Goal: Task Accomplishment & Management: Use online tool/utility

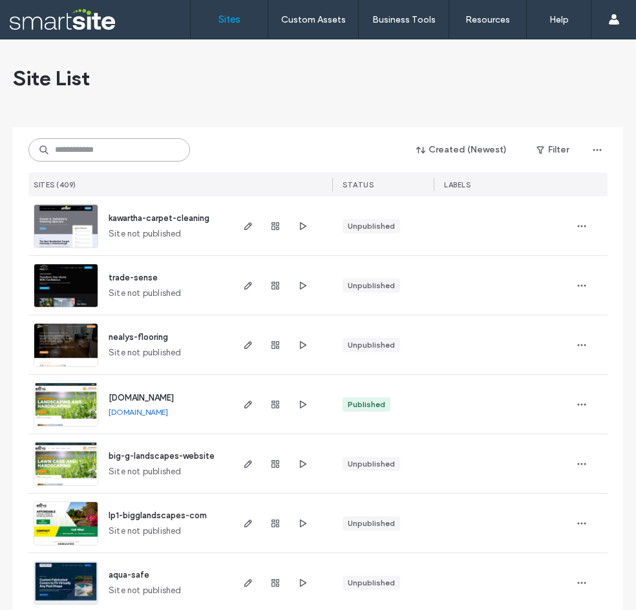
click at [89, 152] on input at bounding box center [109, 149] width 162 height 23
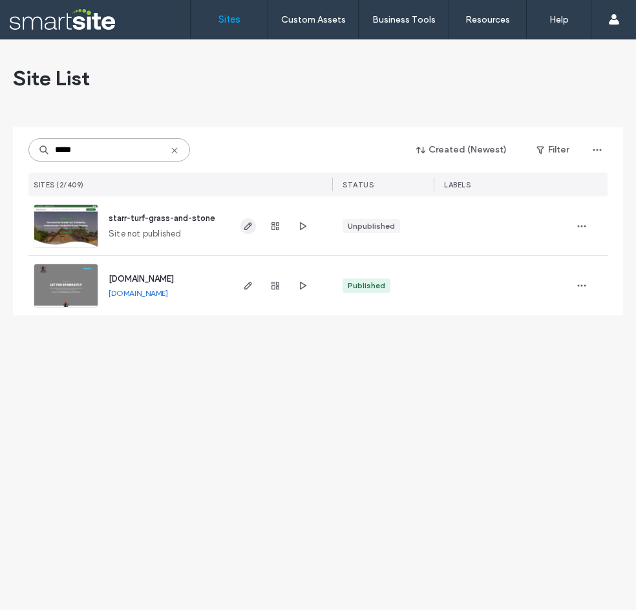
type input "*****"
click at [244, 226] on icon "button" at bounding box center [248, 226] width 10 height 10
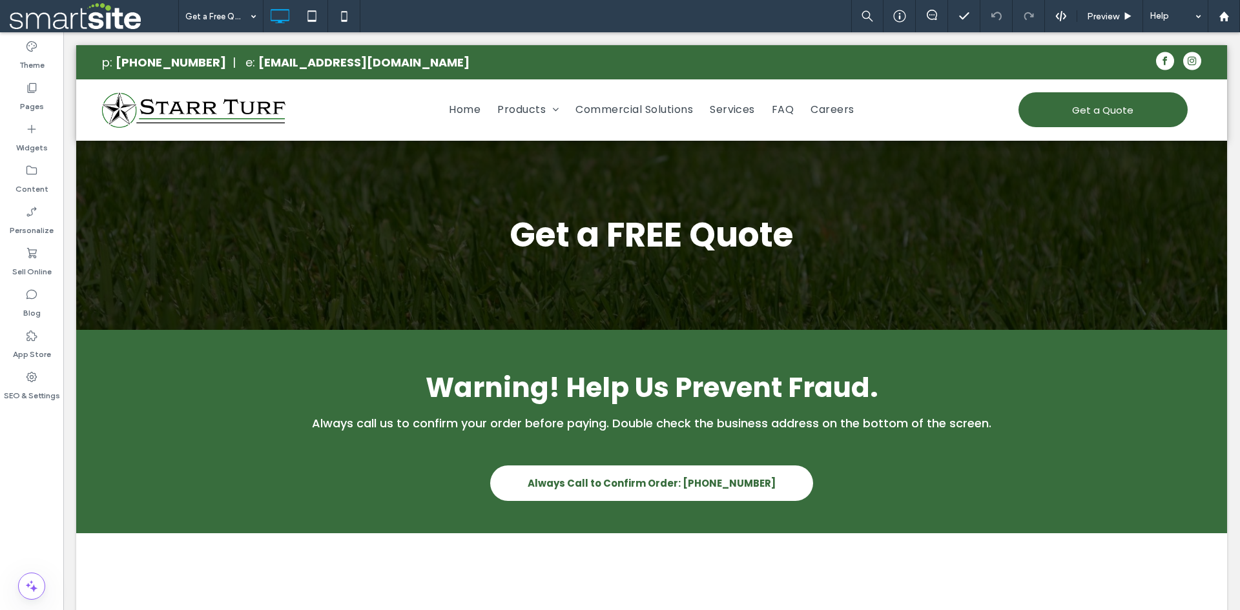
scroll to position [222, 0]
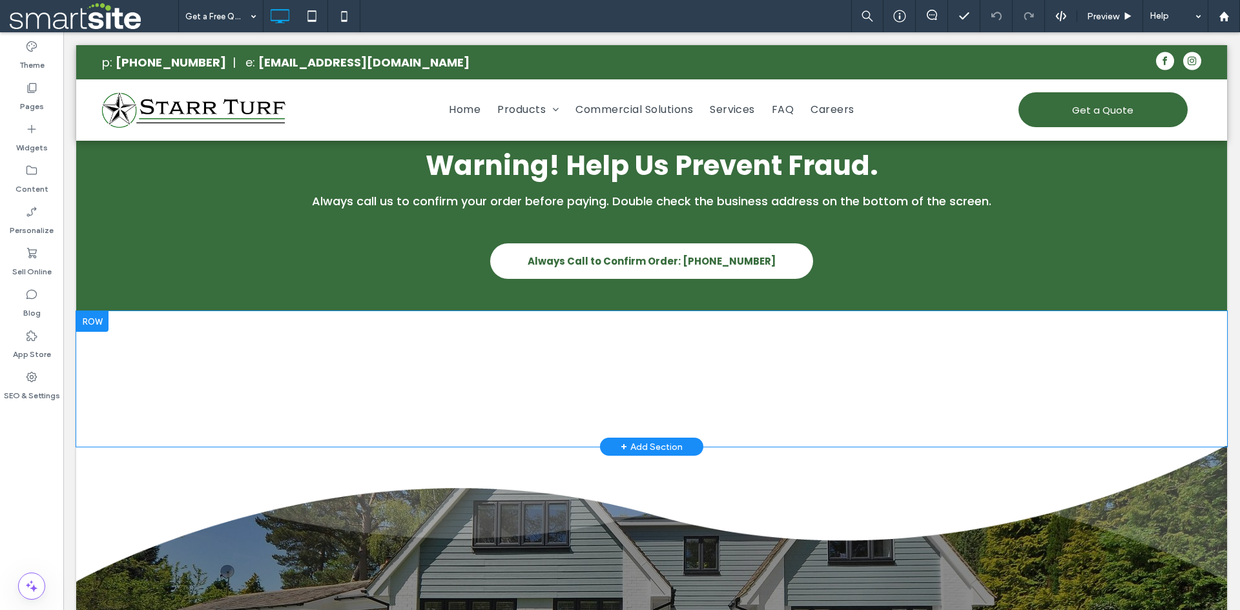
click at [781, 398] on div "Click To Paste Row + Add Section" at bounding box center [651, 379] width 1151 height 136
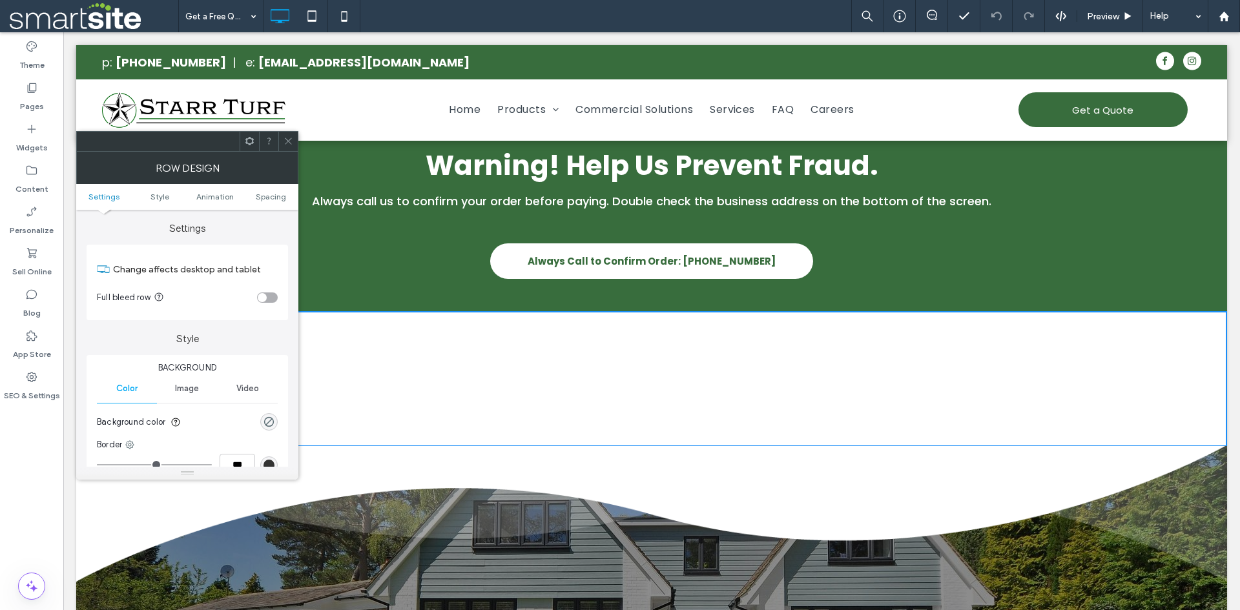
click at [287, 139] on icon at bounding box center [289, 141] width 10 height 10
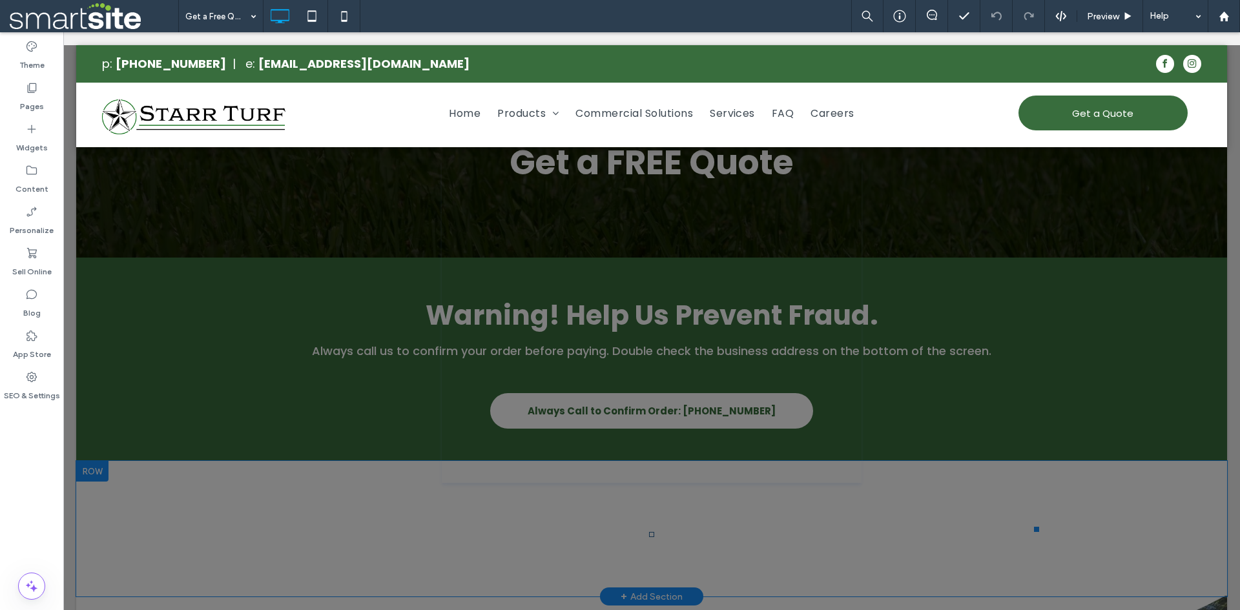
scroll to position [0, 0]
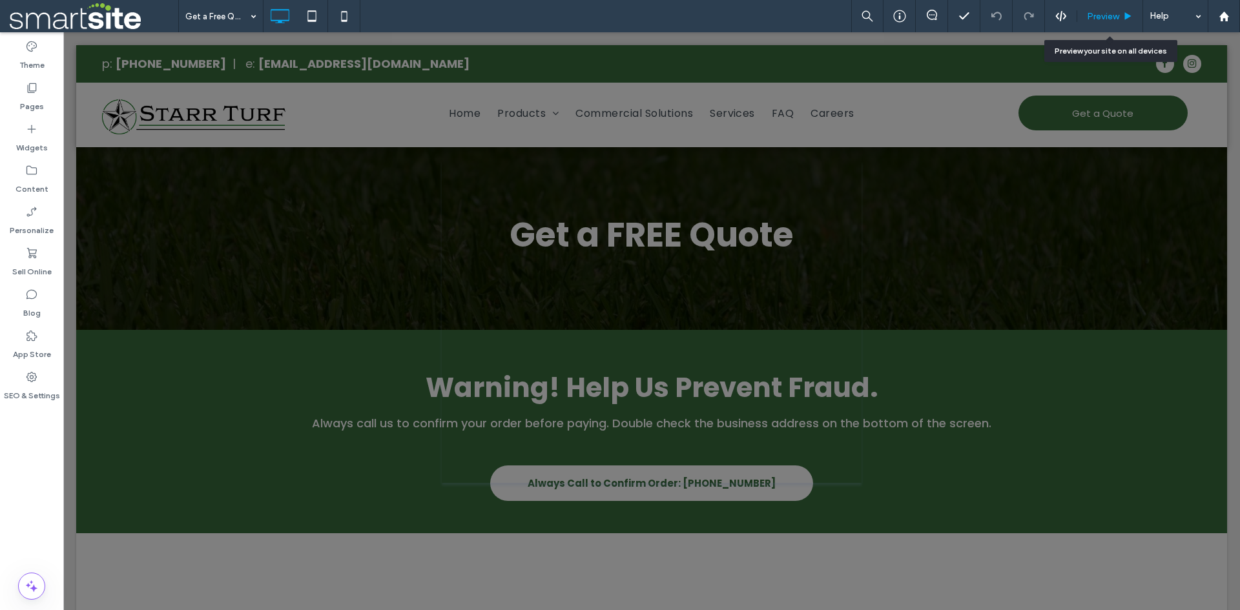
click at [1103, 17] on span "Preview" at bounding box center [1103, 16] width 32 height 11
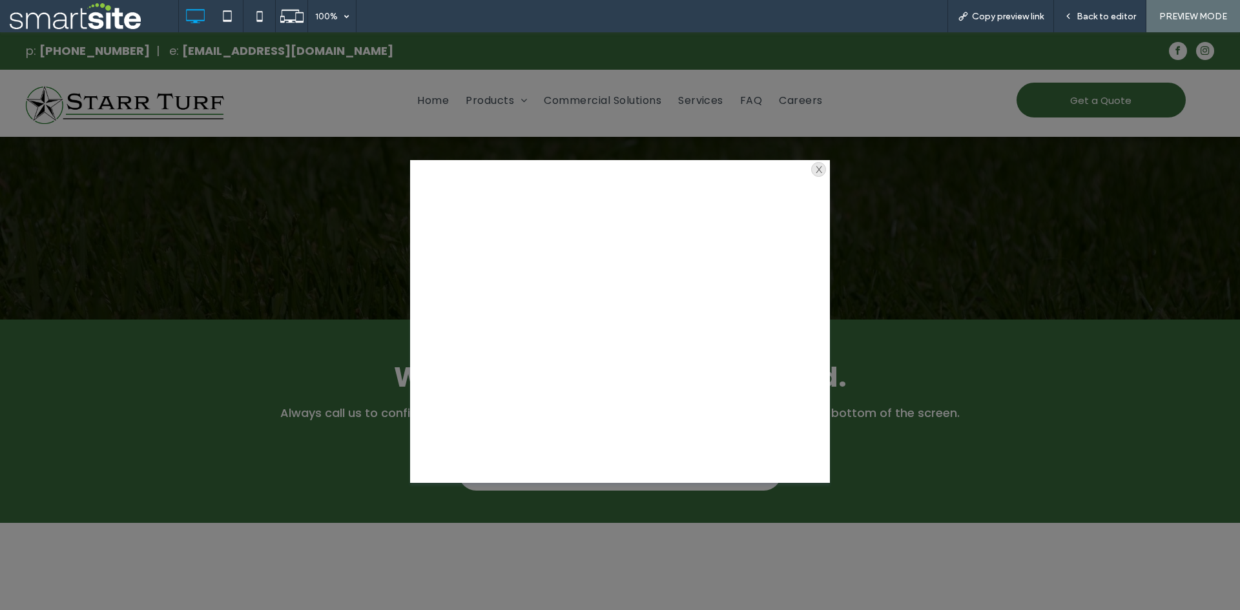
click at [812, 168] on div "x" at bounding box center [818, 169] width 15 height 15
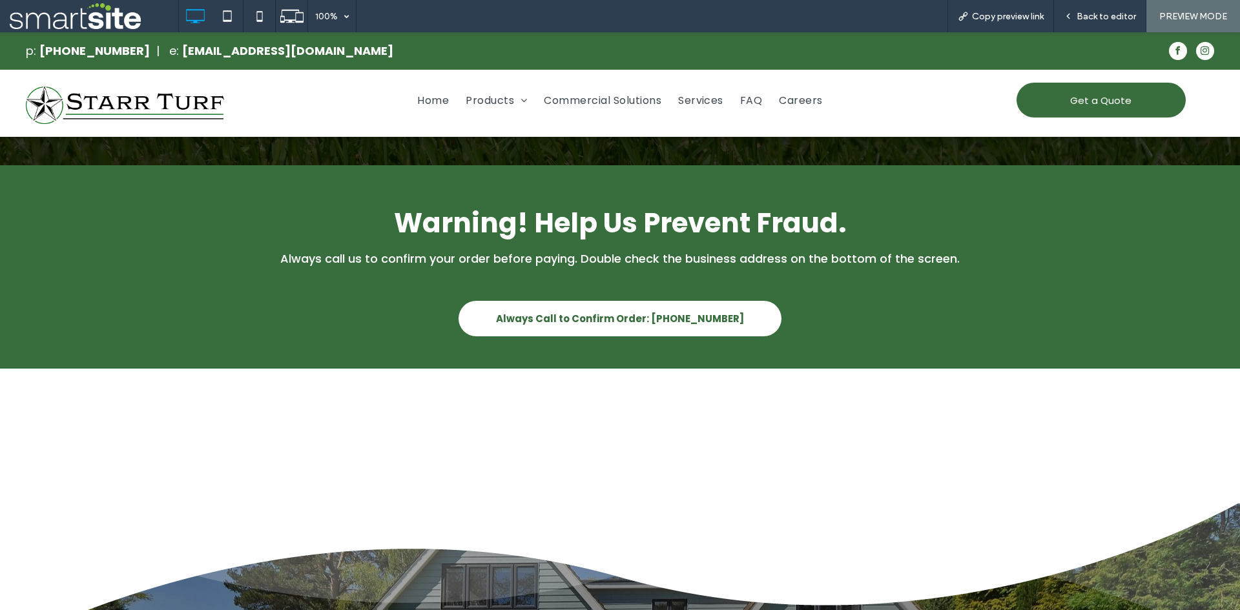
scroll to position [108, 0]
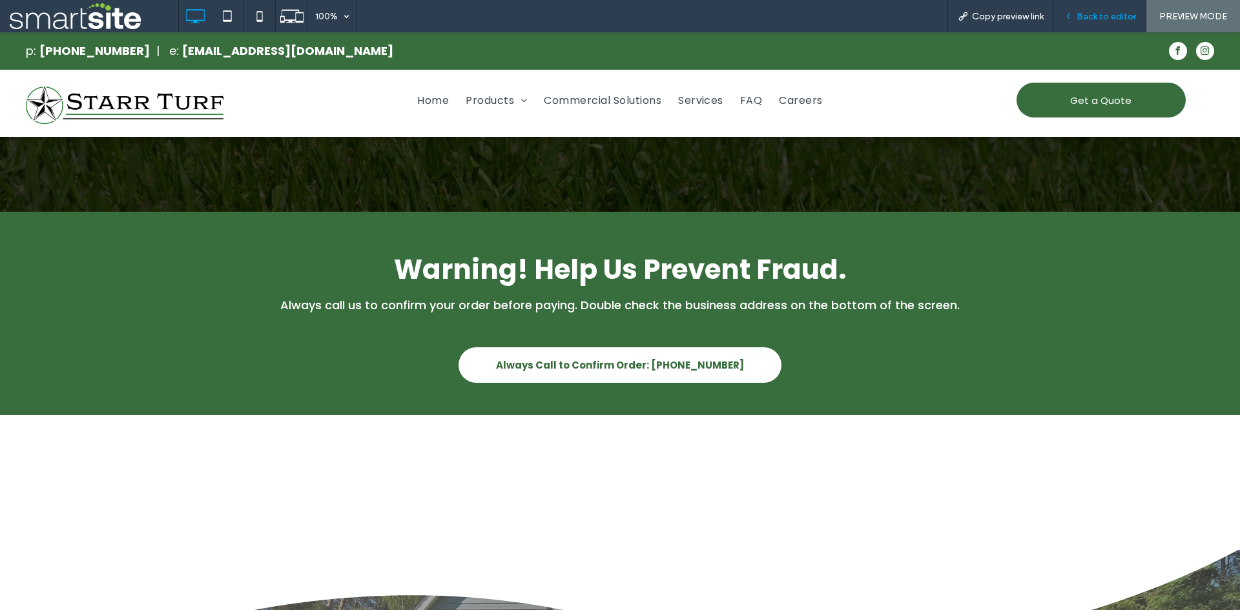
click at [1098, 19] on span "Back to editor" at bounding box center [1106, 16] width 59 height 11
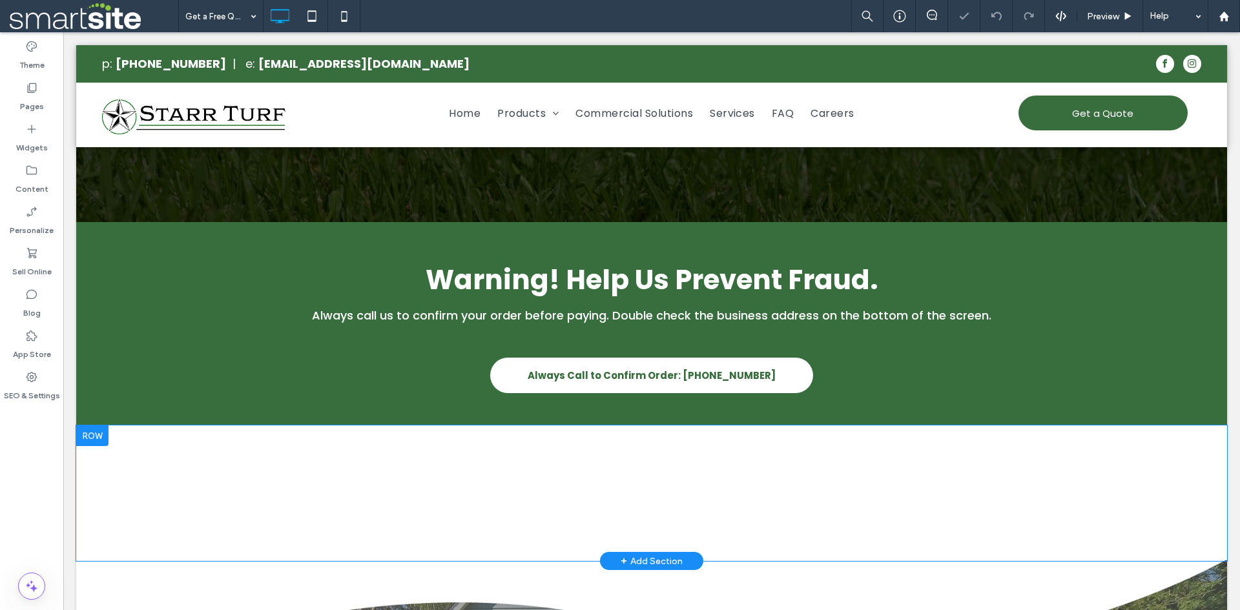
click at [647, 512] on div "x Landscaping Request Click To Paste Row + Add Section" at bounding box center [651, 494] width 1151 height 136
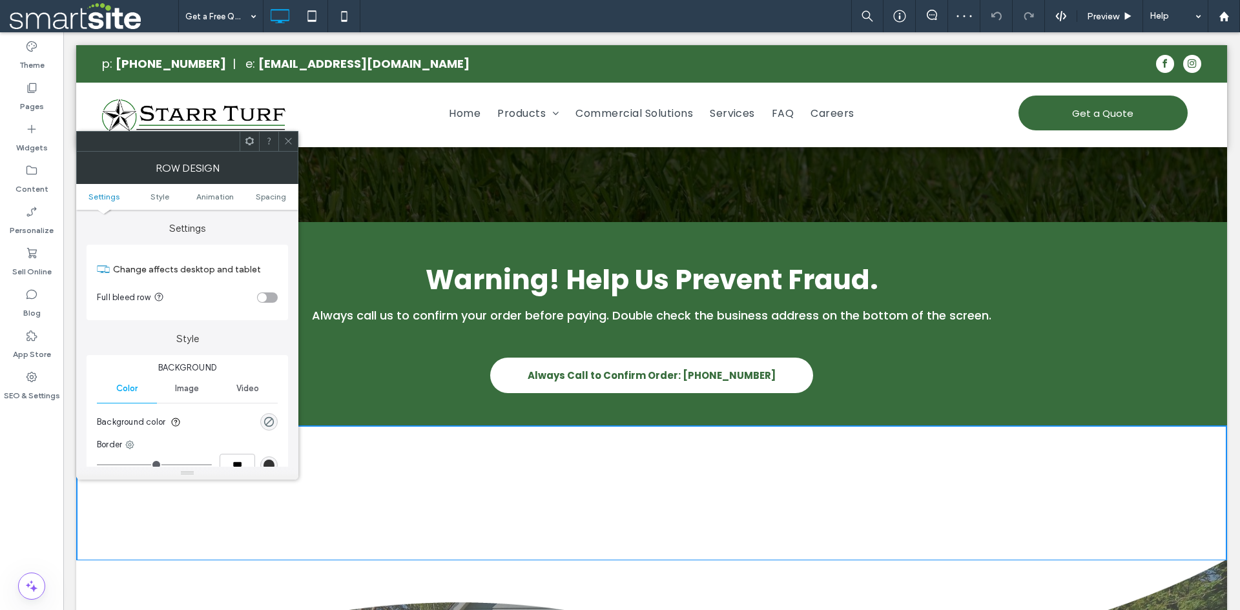
click at [288, 145] on icon at bounding box center [289, 141] width 10 height 10
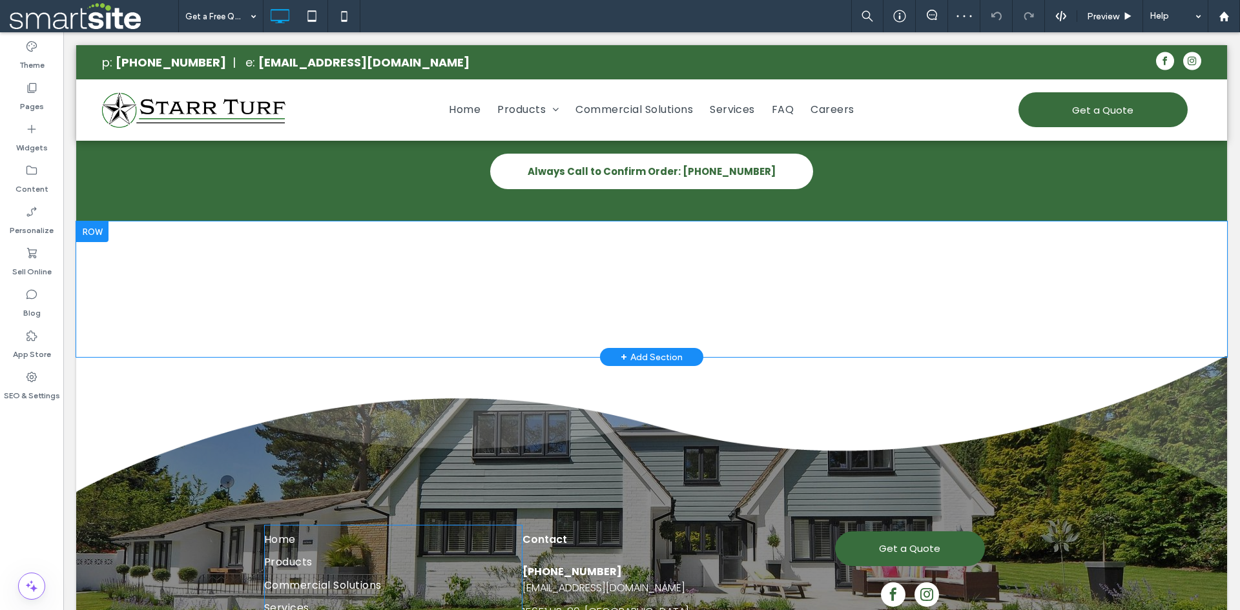
scroll to position [431, 0]
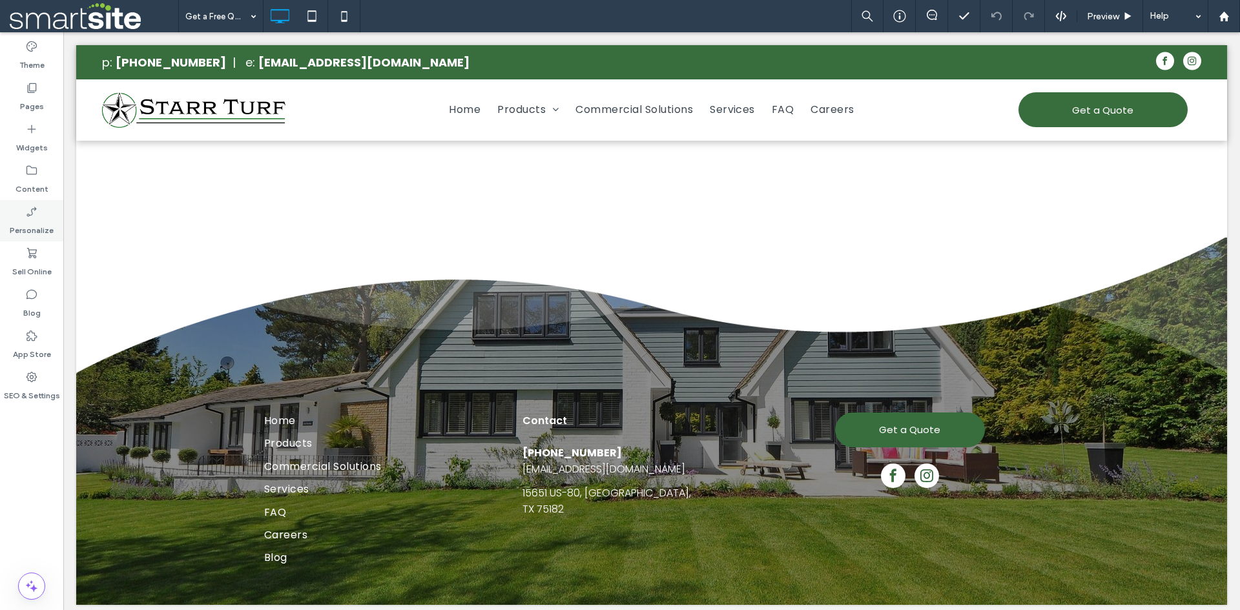
click at [26, 235] on label "Personalize" at bounding box center [32, 227] width 44 height 18
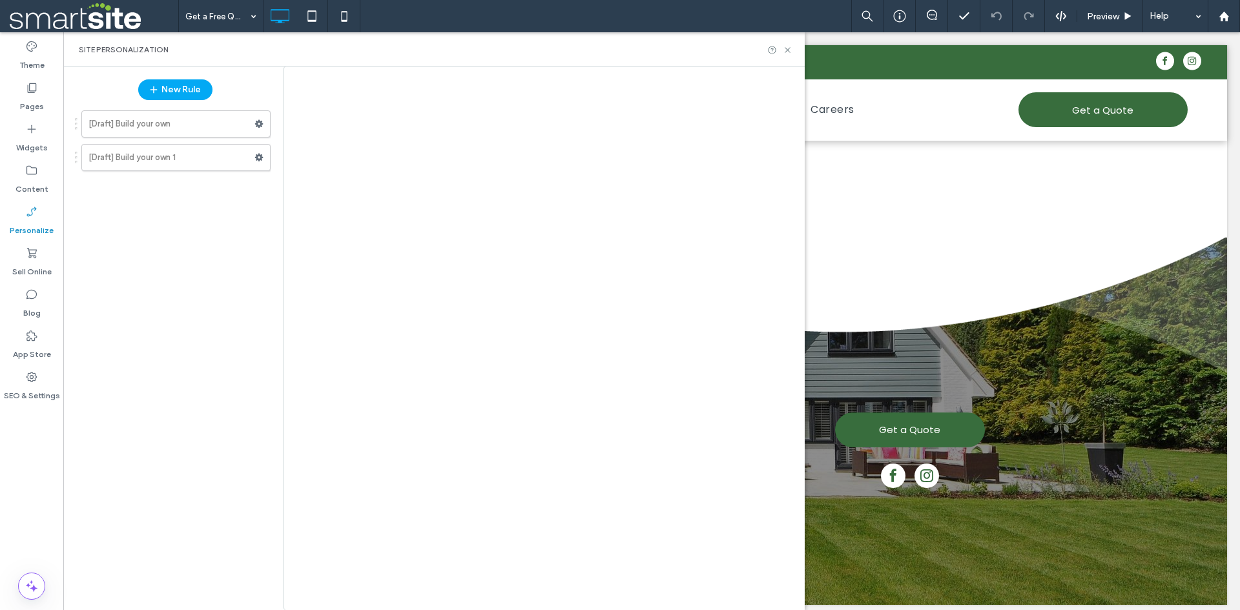
click at [26, 220] on div at bounding box center [620, 305] width 1240 height 610
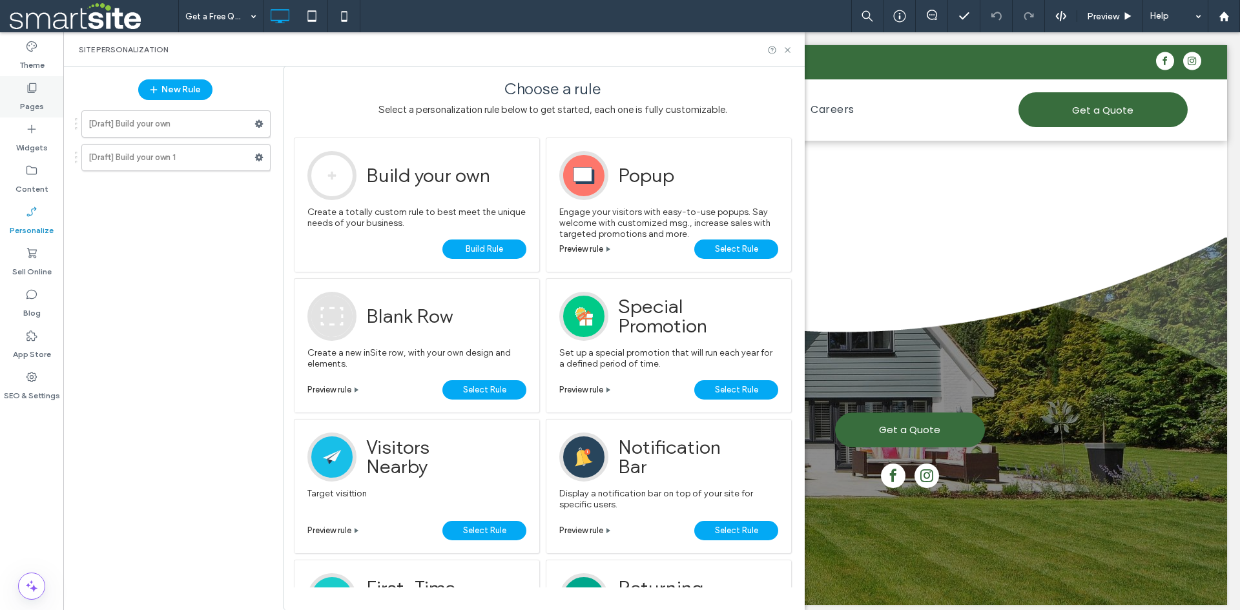
click at [37, 112] on label "Pages" at bounding box center [32, 103] width 24 height 18
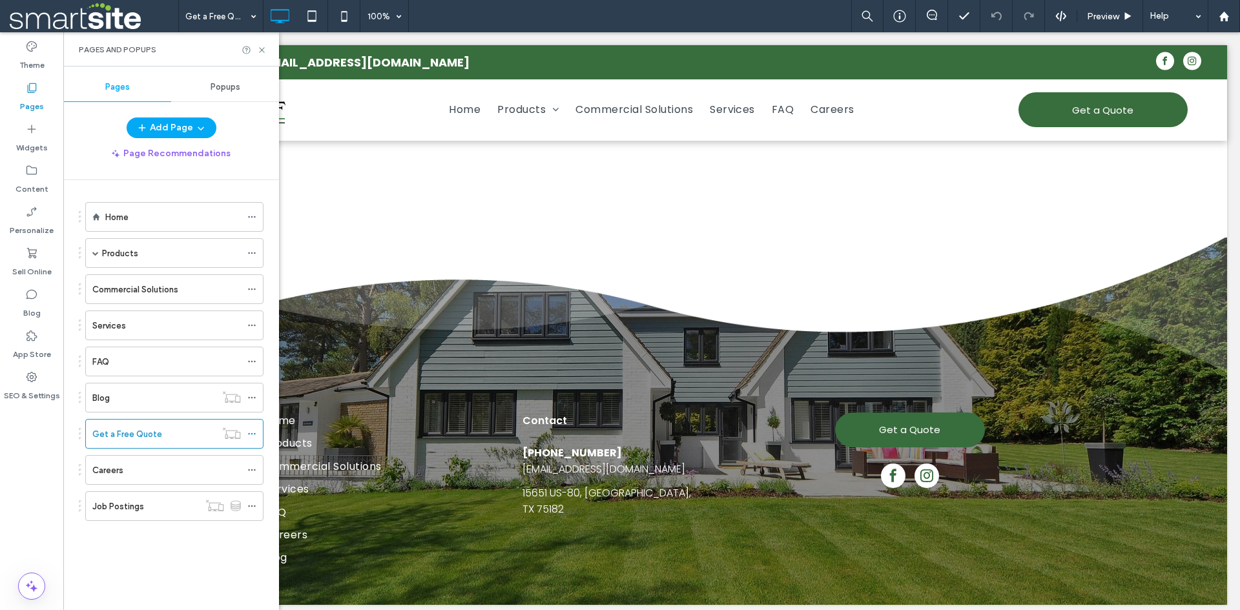
click at [235, 88] on span "Popups" at bounding box center [226, 87] width 30 height 10
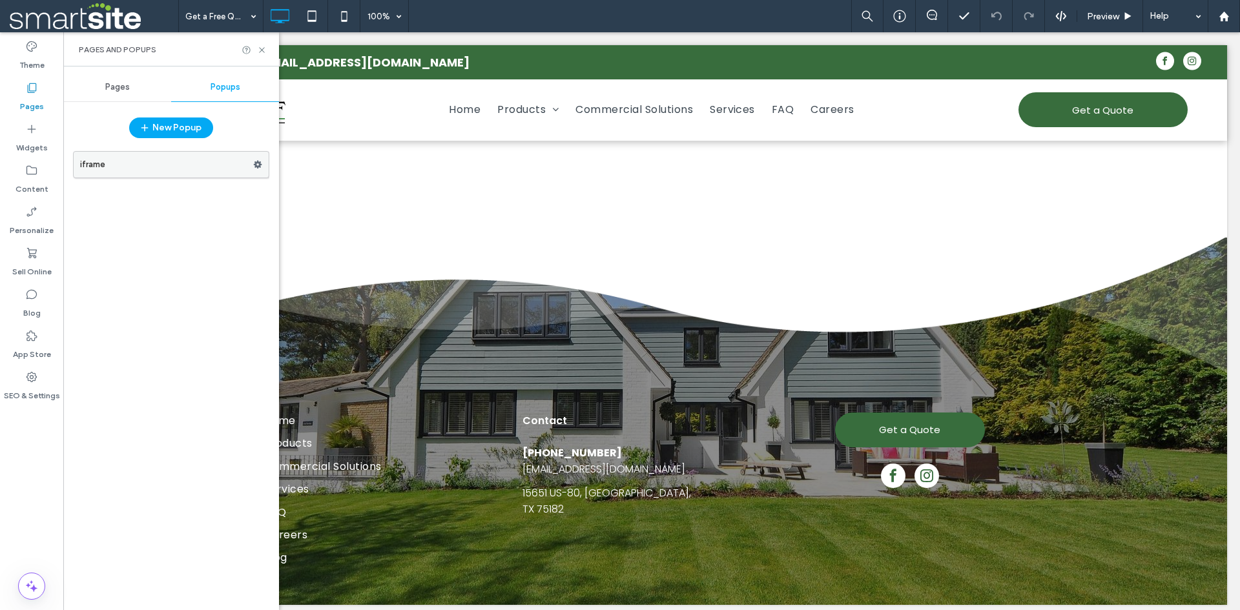
click at [259, 162] on icon at bounding box center [257, 164] width 9 height 9
click at [212, 165] on label "iframe" at bounding box center [166, 165] width 173 height 26
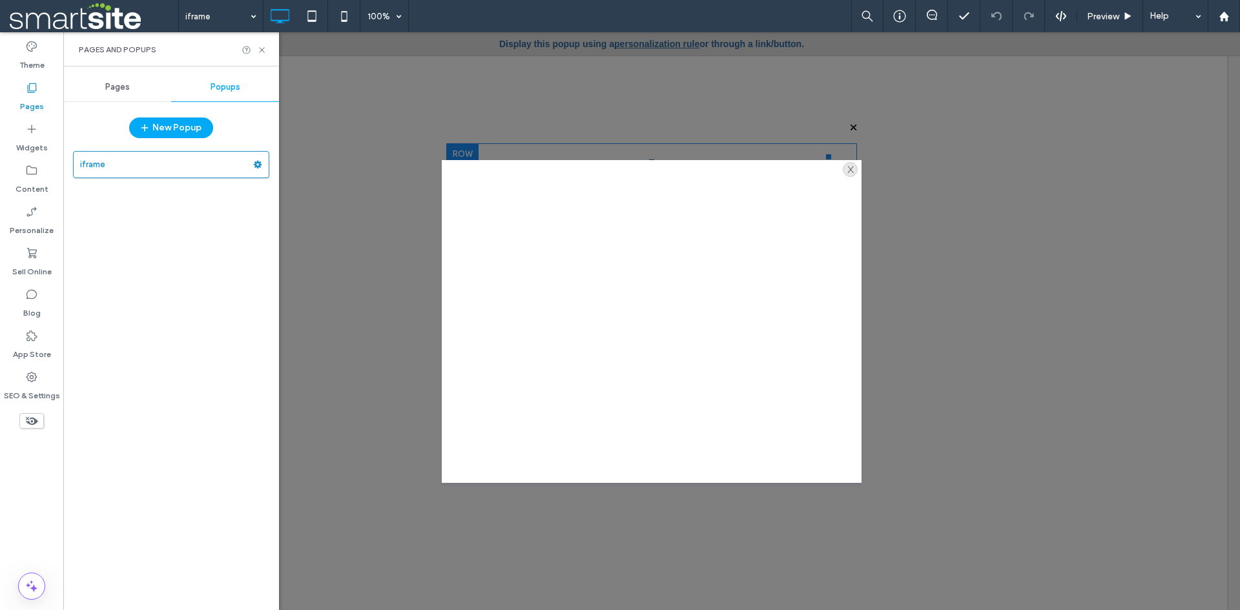
scroll to position [74, 0]
click at [846, 172] on div "x" at bounding box center [850, 169] width 15 height 15
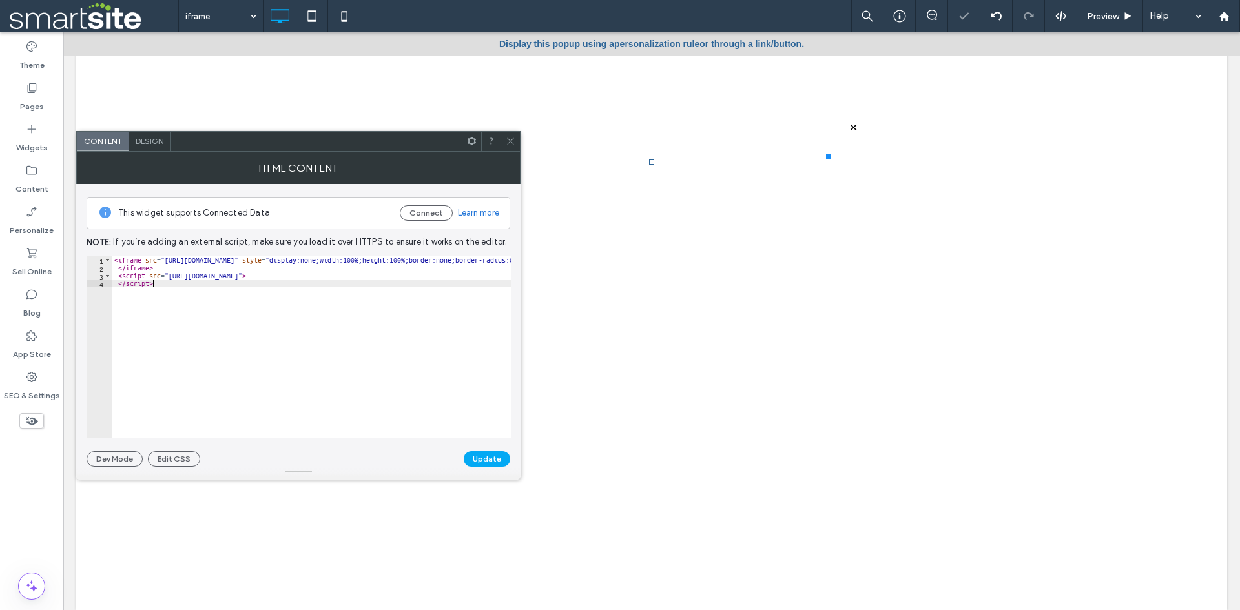
click at [328, 288] on div "< iframe src = "[URL][DOMAIN_NAME]" style = "display:none;width:100%;height:100…" at bounding box center [1223, 350] width 2222 height 188
type textarea "**********"
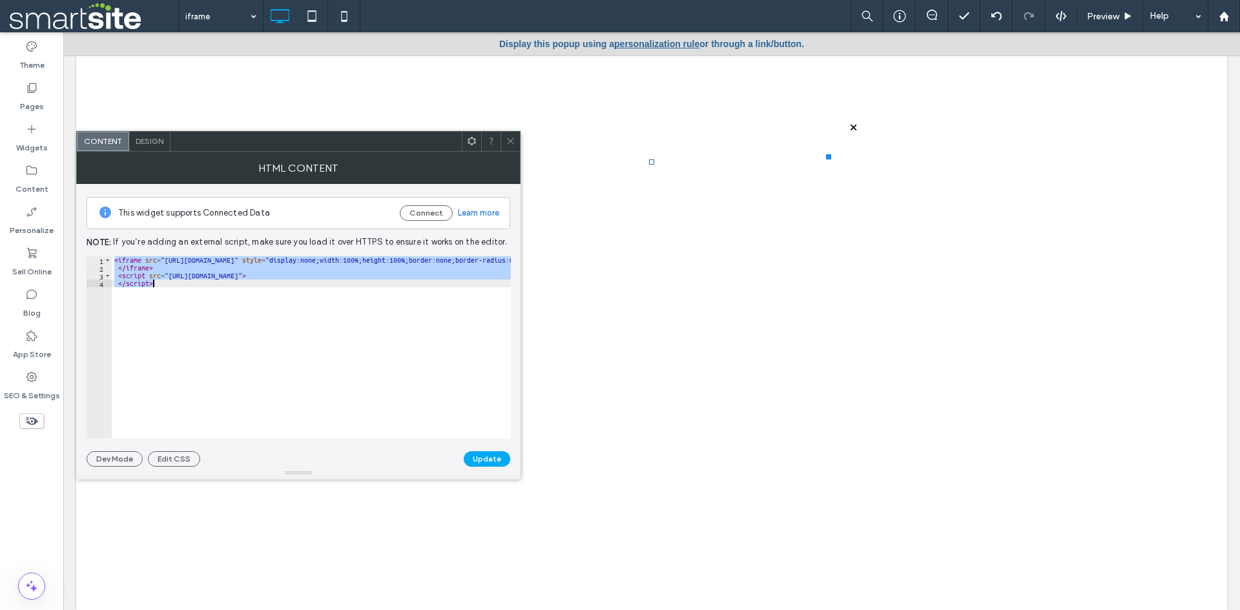
click at [512, 138] on icon at bounding box center [511, 141] width 10 height 10
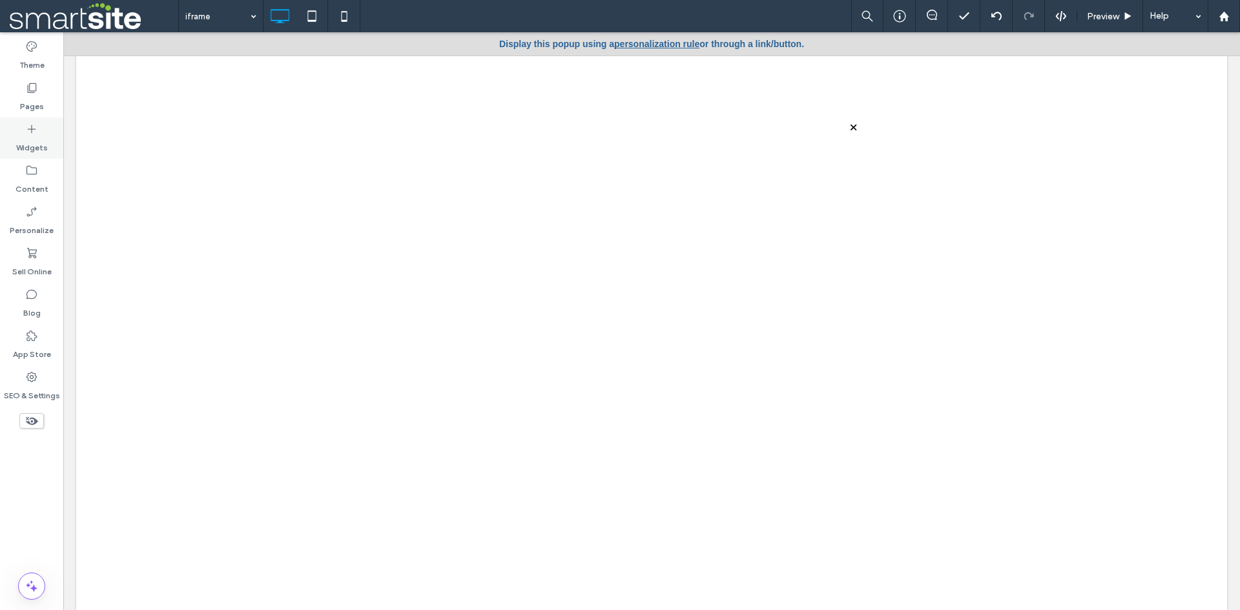
click at [36, 143] on label "Widgets" at bounding box center [32, 145] width 32 height 18
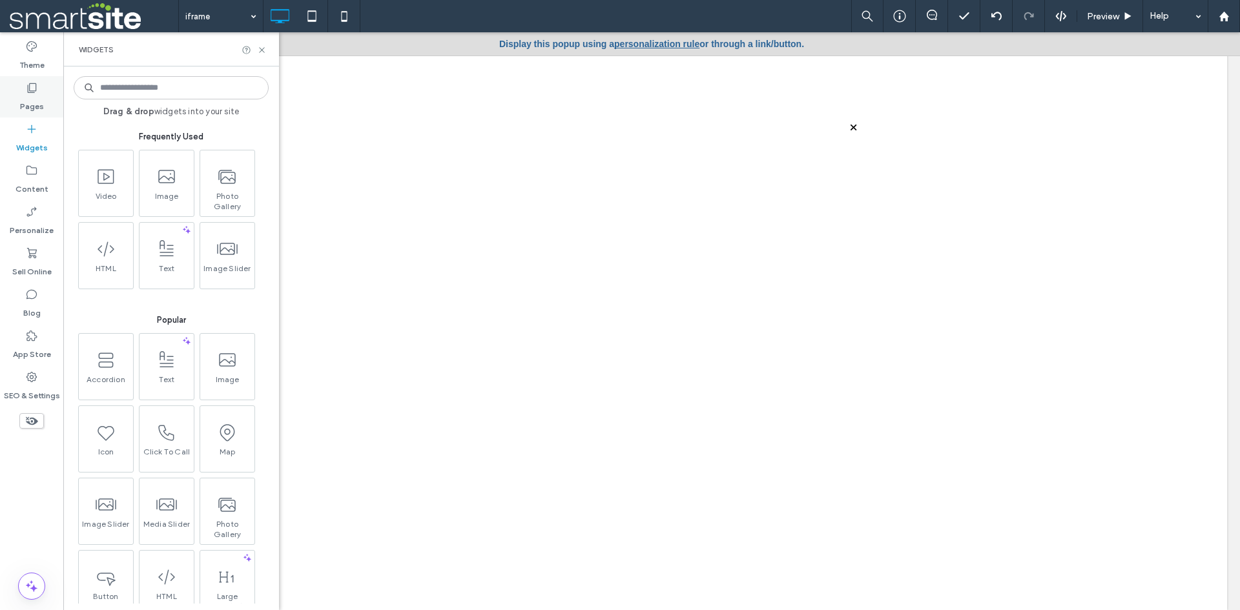
click at [31, 101] on label "Pages" at bounding box center [32, 103] width 24 height 18
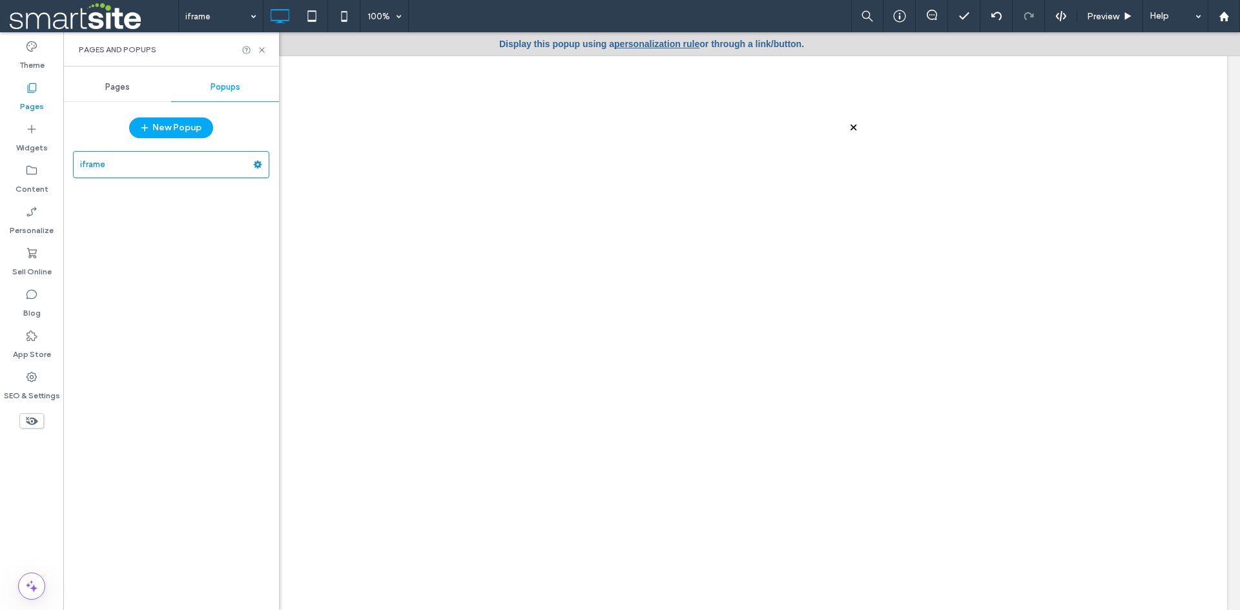
click at [180, 300] on div "iframe" at bounding box center [171, 374] width 196 height 459
click at [260, 171] on span at bounding box center [257, 164] width 9 height 19
click at [200, 169] on label "iframe" at bounding box center [166, 165] width 173 height 26
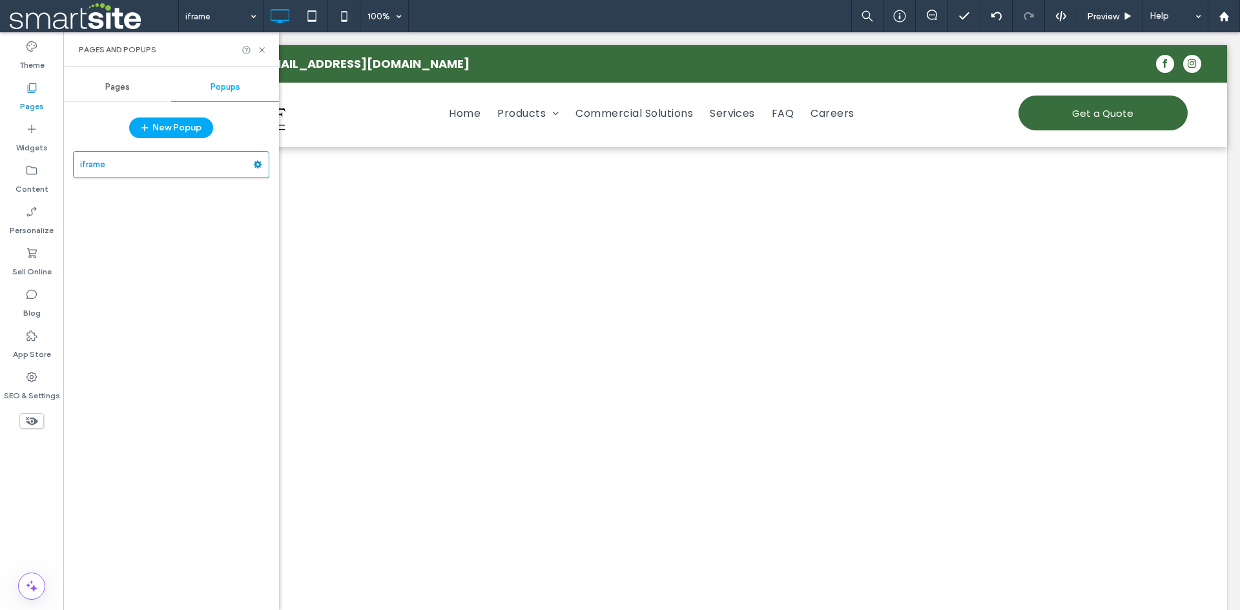
click at [146, 164] on div "iframe 100% Preview Help Site Comments Team & Clients Automate new comments Ins…" at bounding box center [620, 305] width 1240 height 610
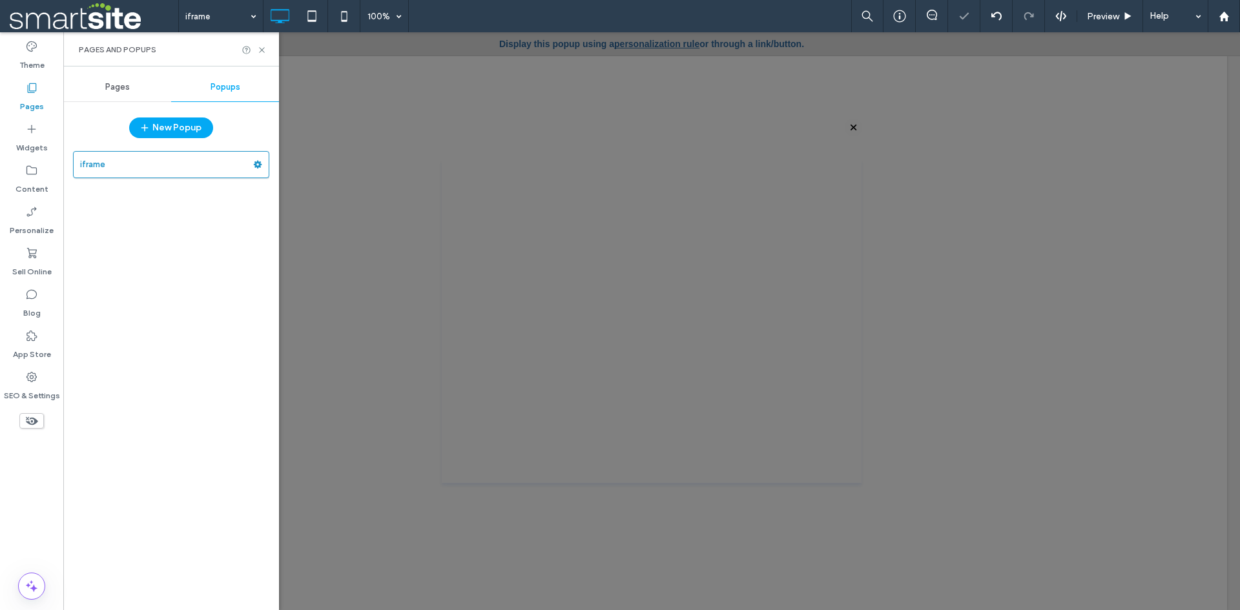
scroll to position [0, 0]
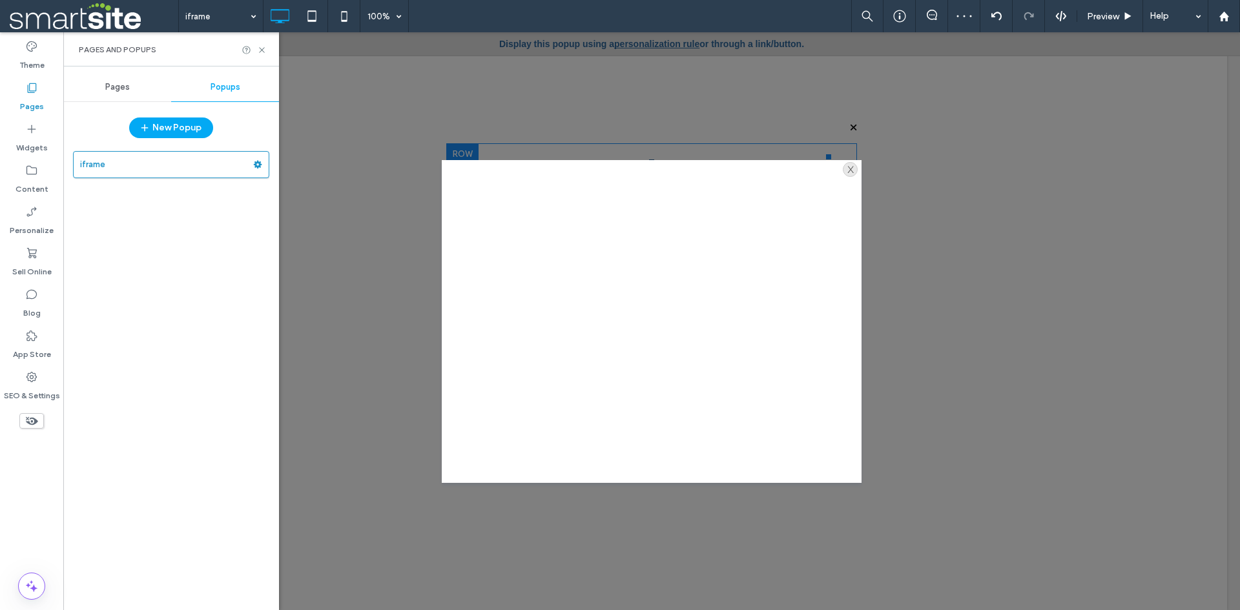
click at [844, 171] on div "x" at bounding box center [850, 169] width 15 height 15
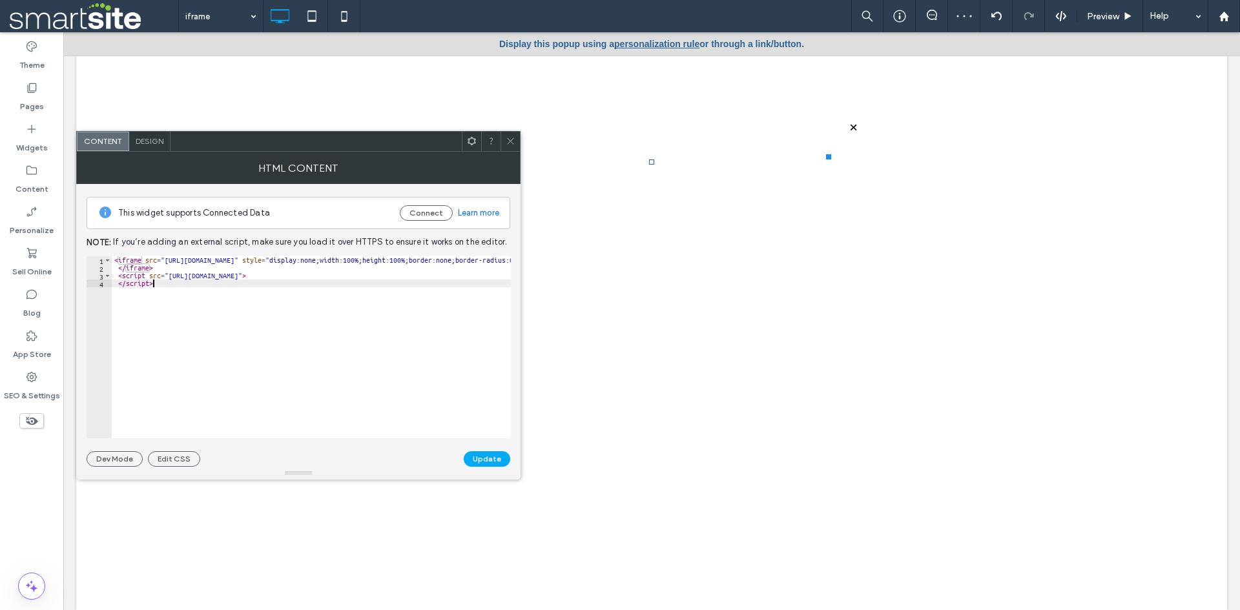
click at [320, 309] on div "< iframe src = "[URL][DOMAIN_NAME]" style = "display:none;width:100%;height:100…" at bounding box center [1223, 355] width 2222 height 198
type textarea "**********"
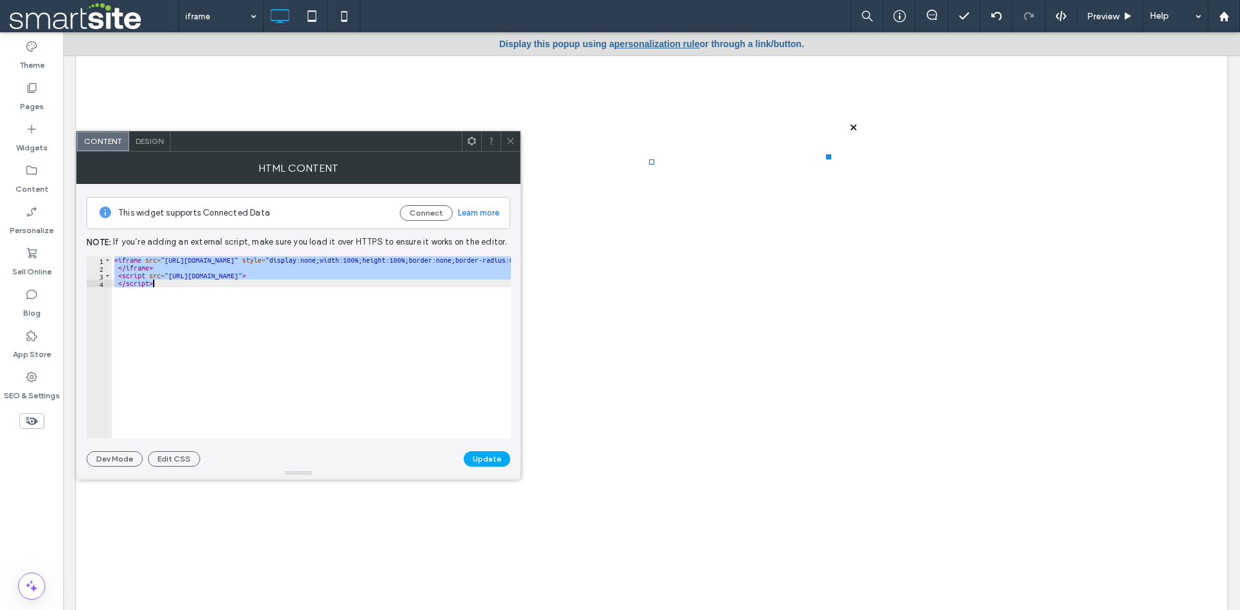
click at [508, 146] on span at bounding box center [511, 141] width 10 height 19
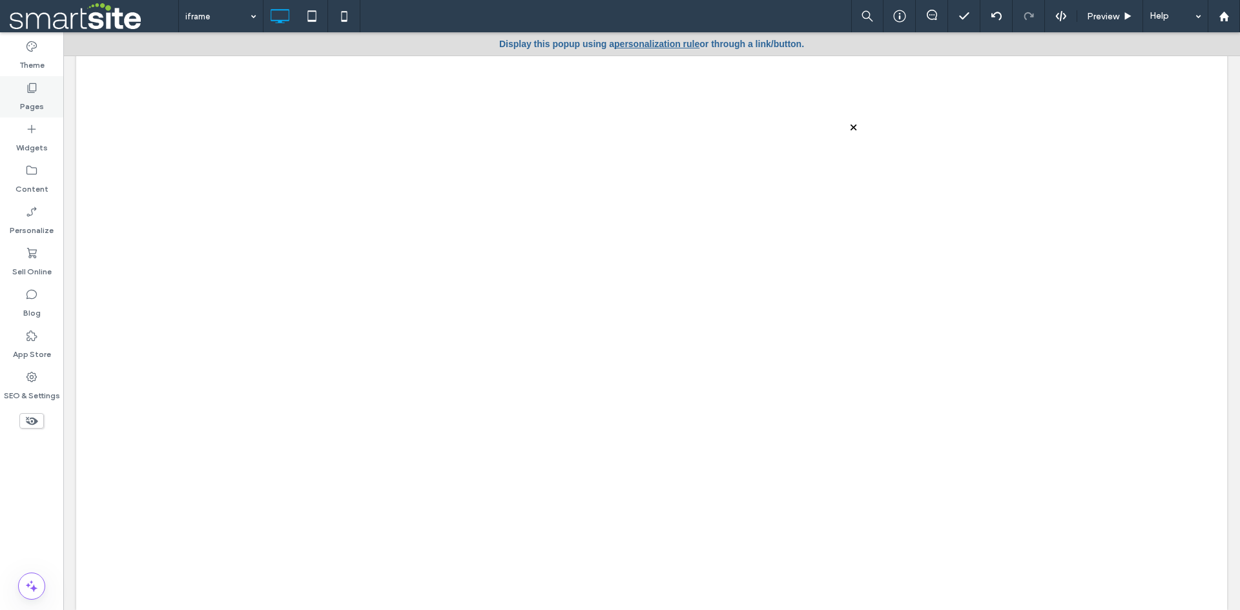
click at [26, 103] on label "Pages" at bounding box center [32, 103] width 24 height 18
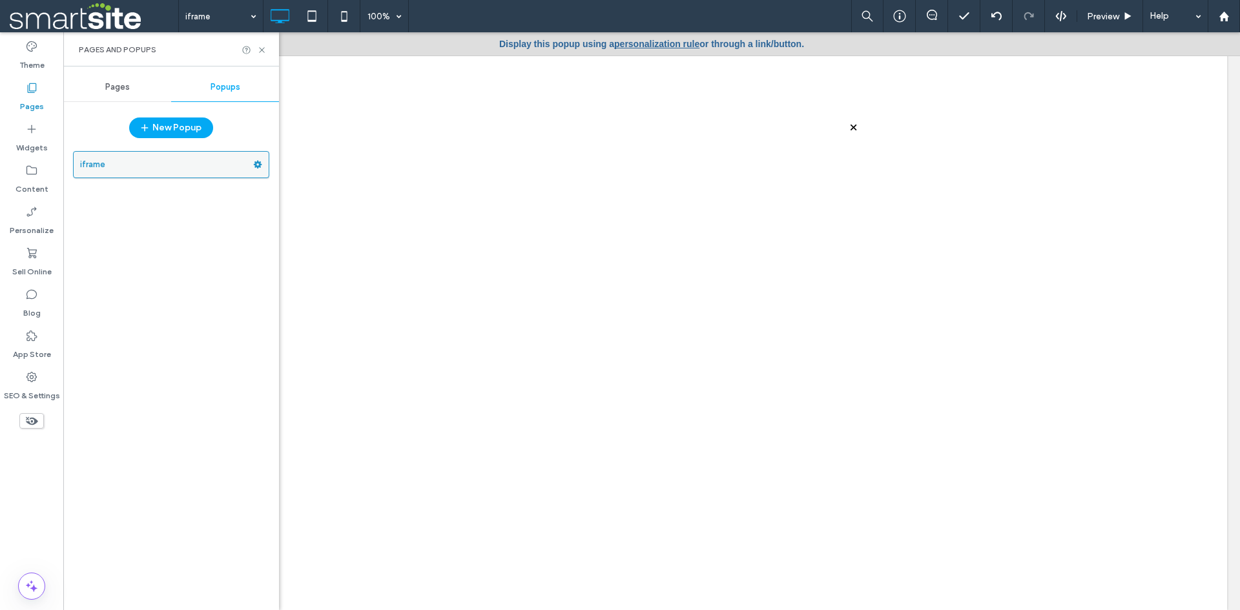
click at [256, 164] on use at bounding box center [258, 165] width 8 height 8
click at [37, 106] on label "Pages" at bounding box center [32, 103] width 24 height 18
click at [36, 98] on label "Pages" at bounding box center [32, 103] width 24 height 18
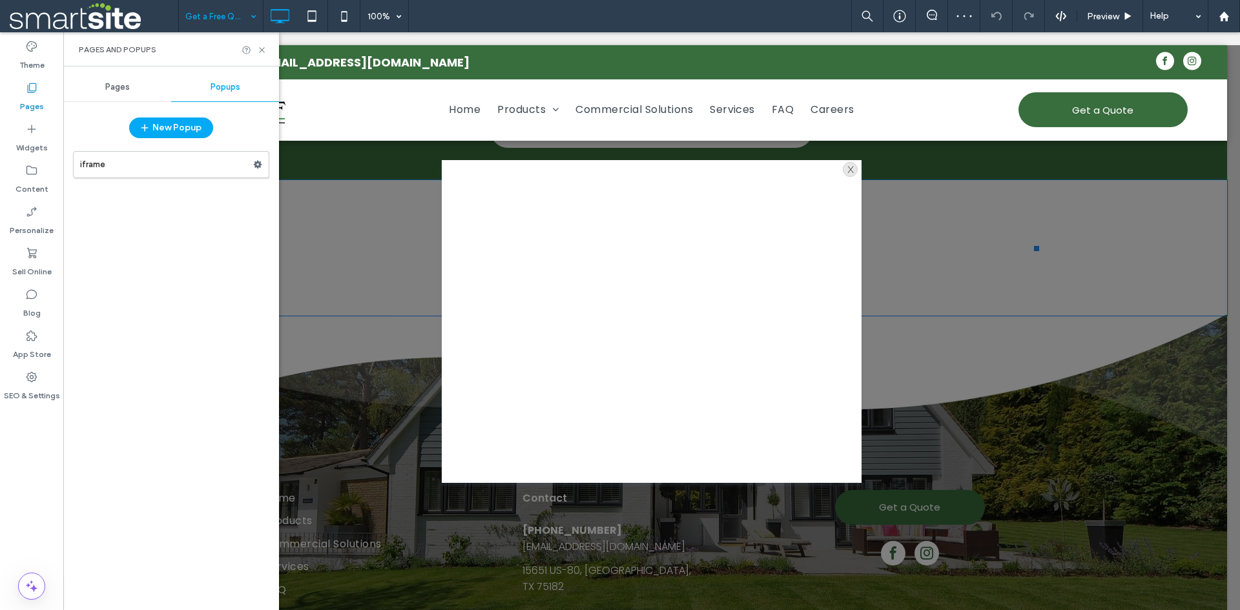
scroll to position [323, 0]
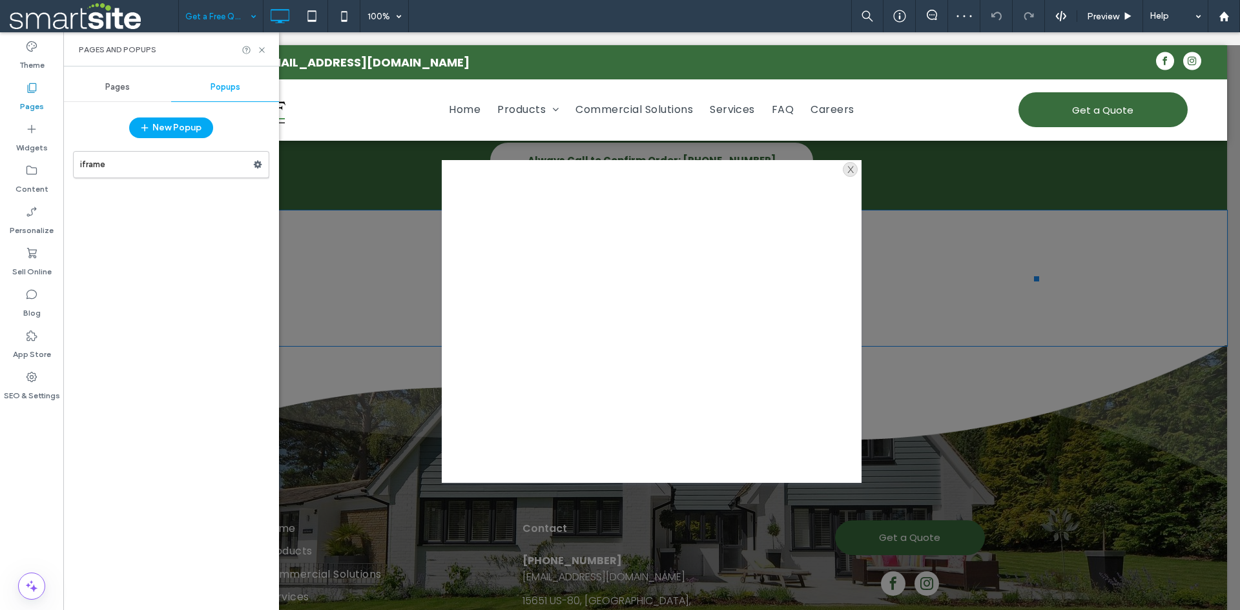
click at [845, 168] on div "x" at bounding box center [850, 169] width 15 height 15
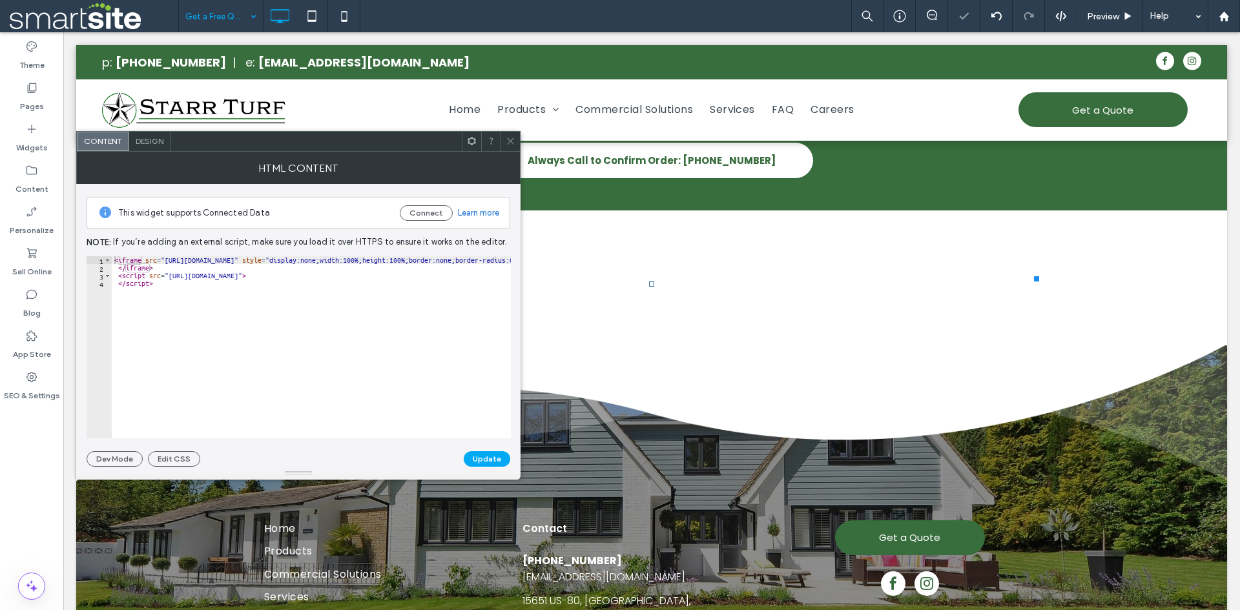
click at [506, 138] on icon at bounding box center [511, 141] width 10 height 10
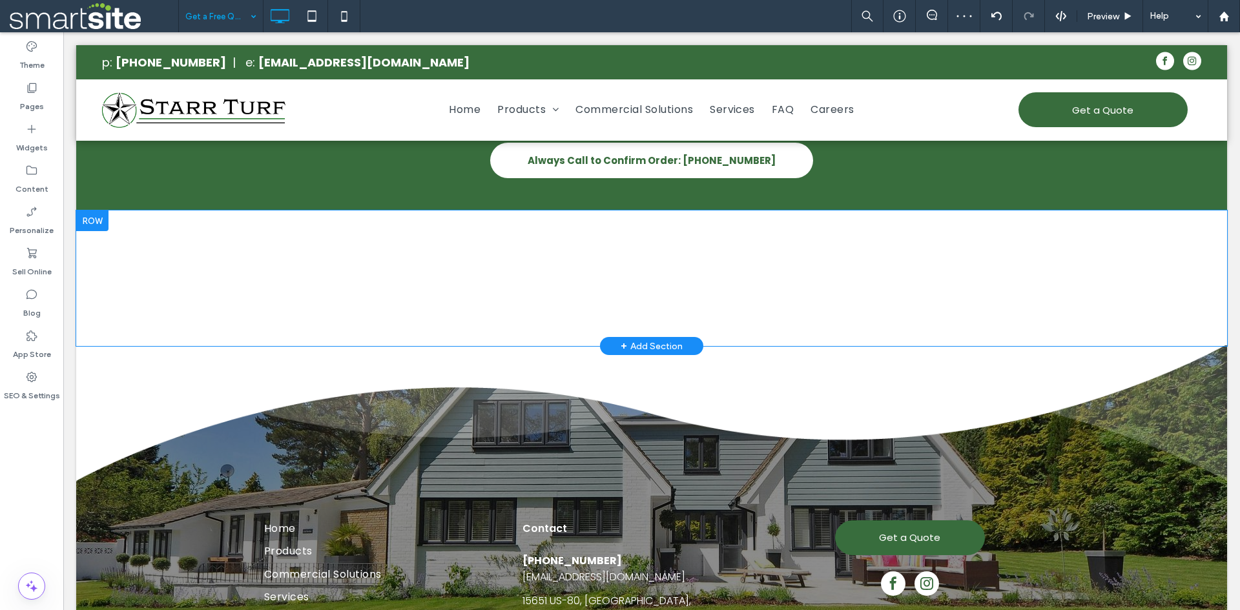
click at [628, 281] on div "x Landscaping Request Click To Paste" at bounding box center [651, 278] width 775 height 6
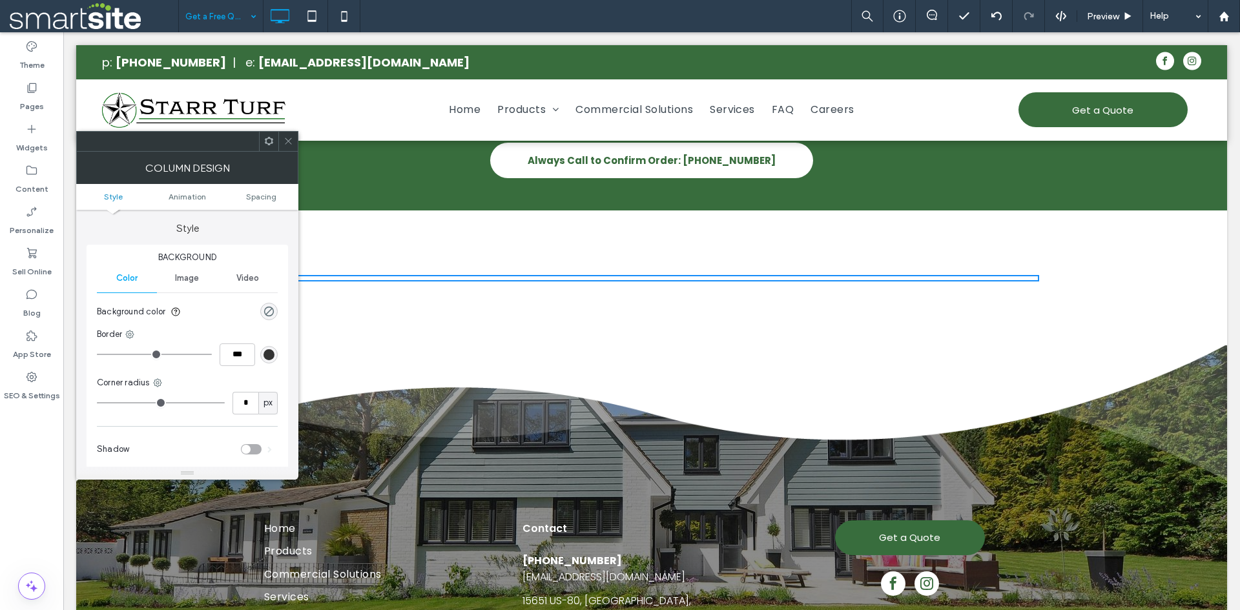
click at [288, 140] on icon at bounding box center [289, 141] width 10 height 10
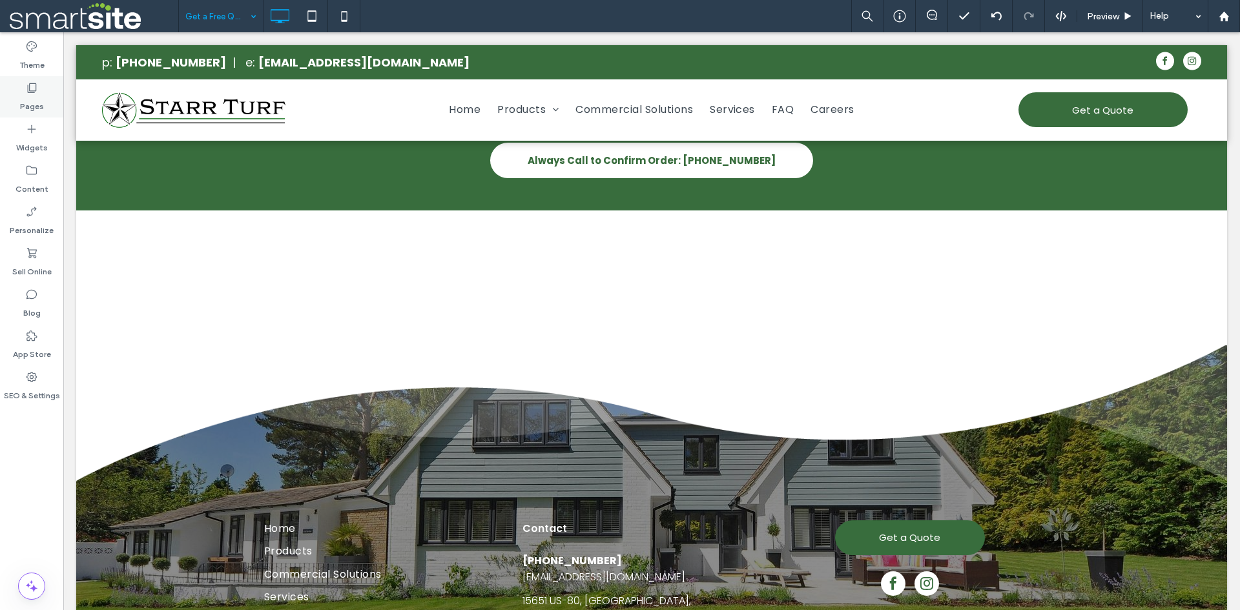
click at [37, 109] on label "Pages" at bounding box center [32, 103] width 24 height 18
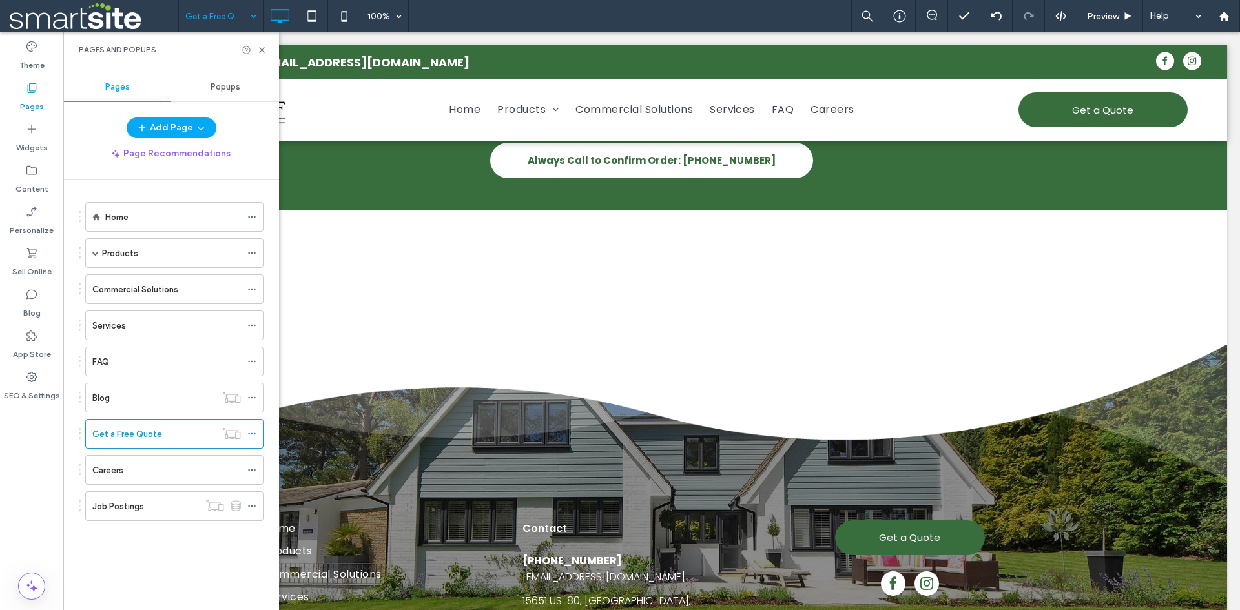
click at [218, 90] on span "Popups" at bounding box center [226, 87] width 30 height 10
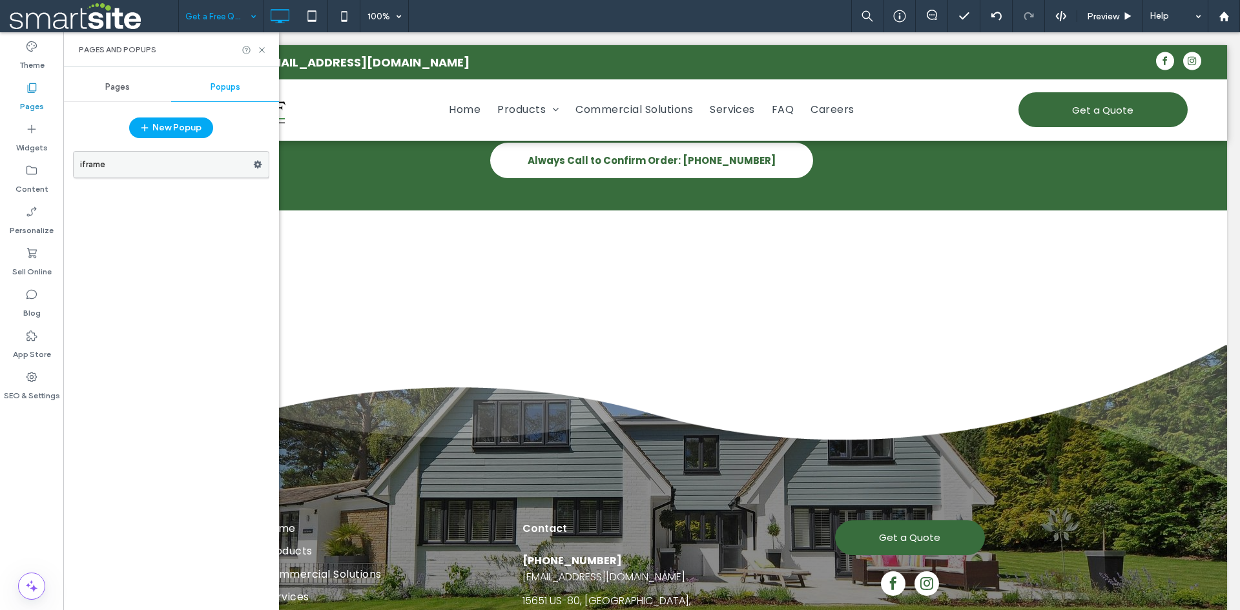
click at [260, 165] on use at bounding box center [258, 165] width 8 height 8
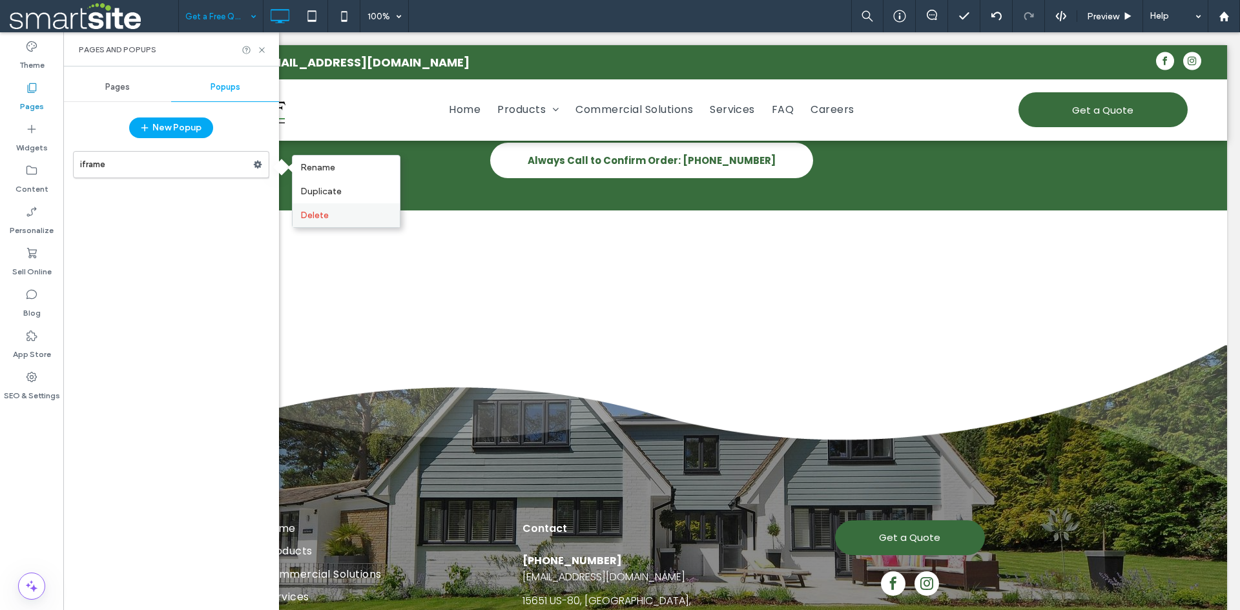
click at [306, 212] on span "Delete" at bounding box center [314, 215] width 28 height 11
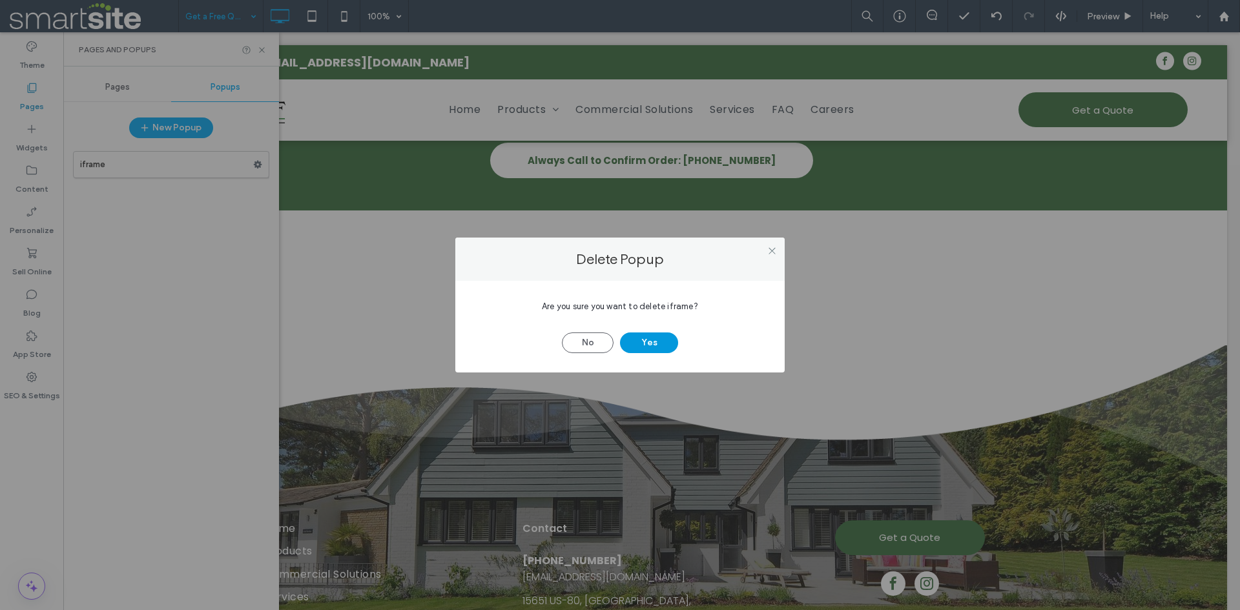
click at [664, 344] on button "Yes" at bounding box center [649, 343] width 58 height 21
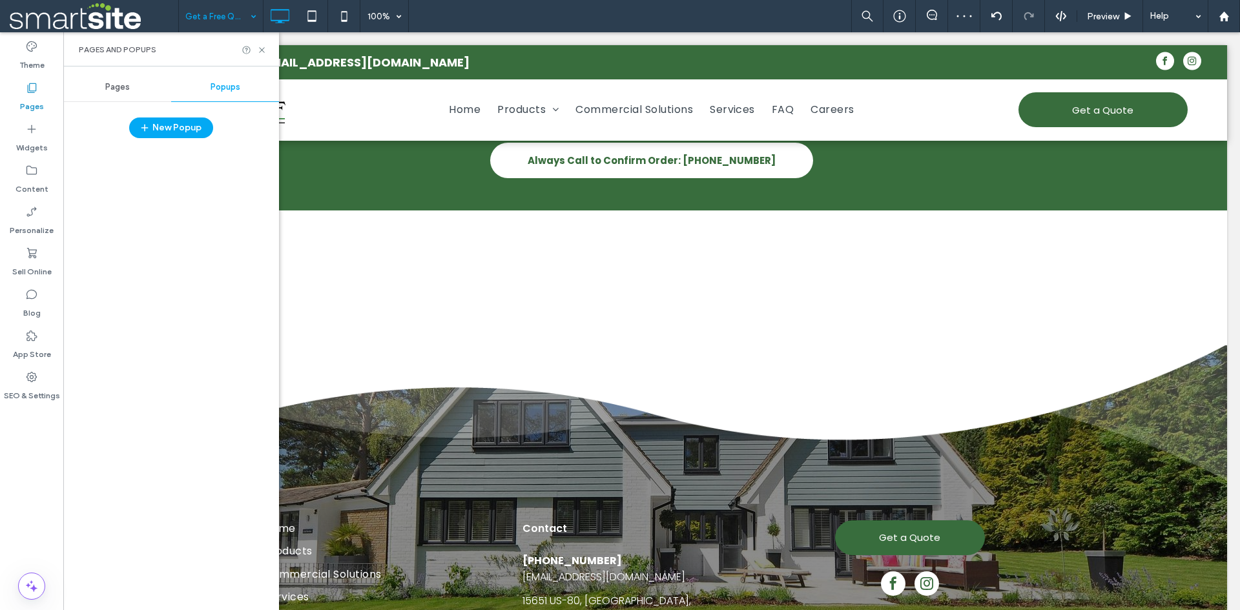
click at [36, 106] on label "Pages" at bounding box center [32, 103] width 24 height 18
click at [39, 135] on div "Widgets" at bounding box center [31, 138] width 63 height 41
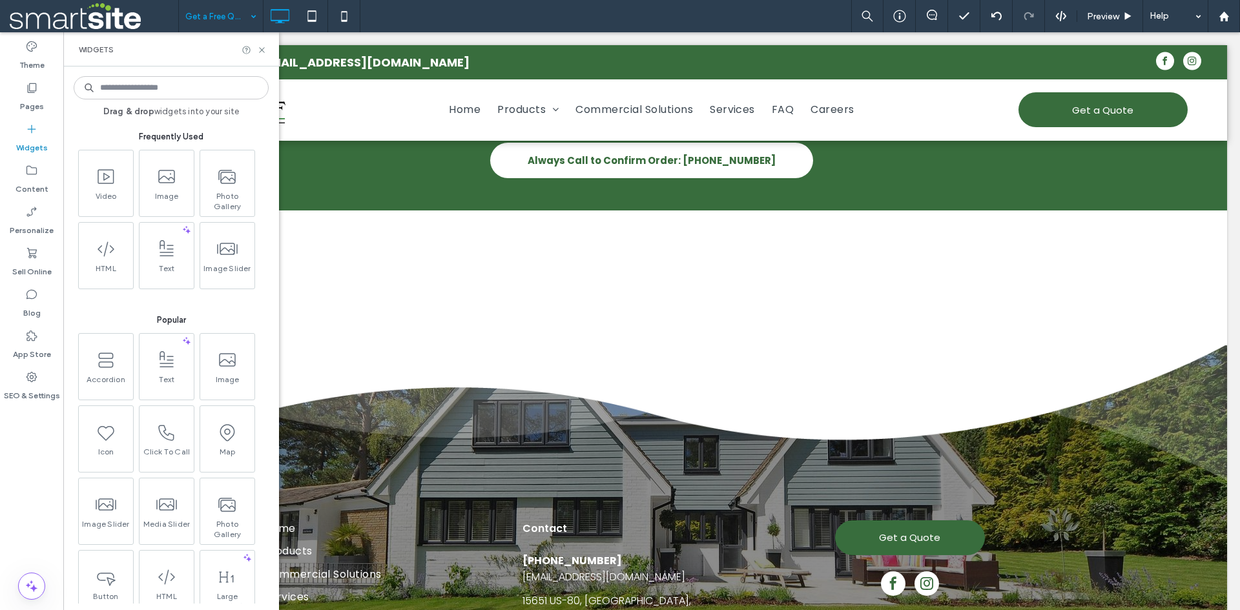
click at [162, 98] on input at bounding box center [171, 87] width 195 height 23
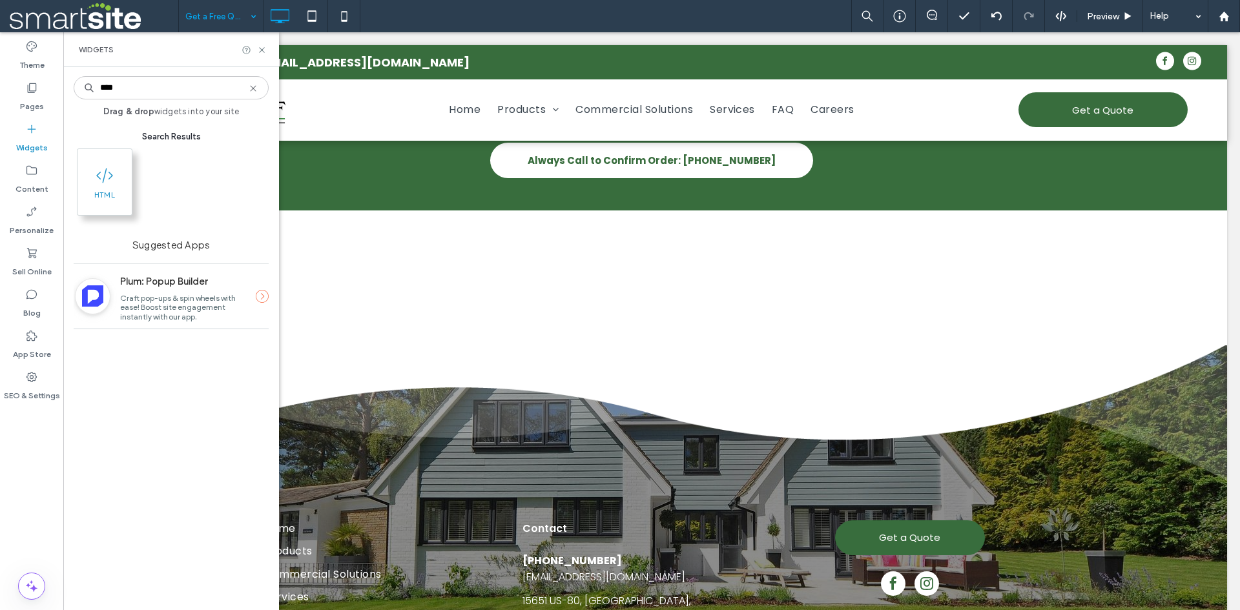
type input "****"
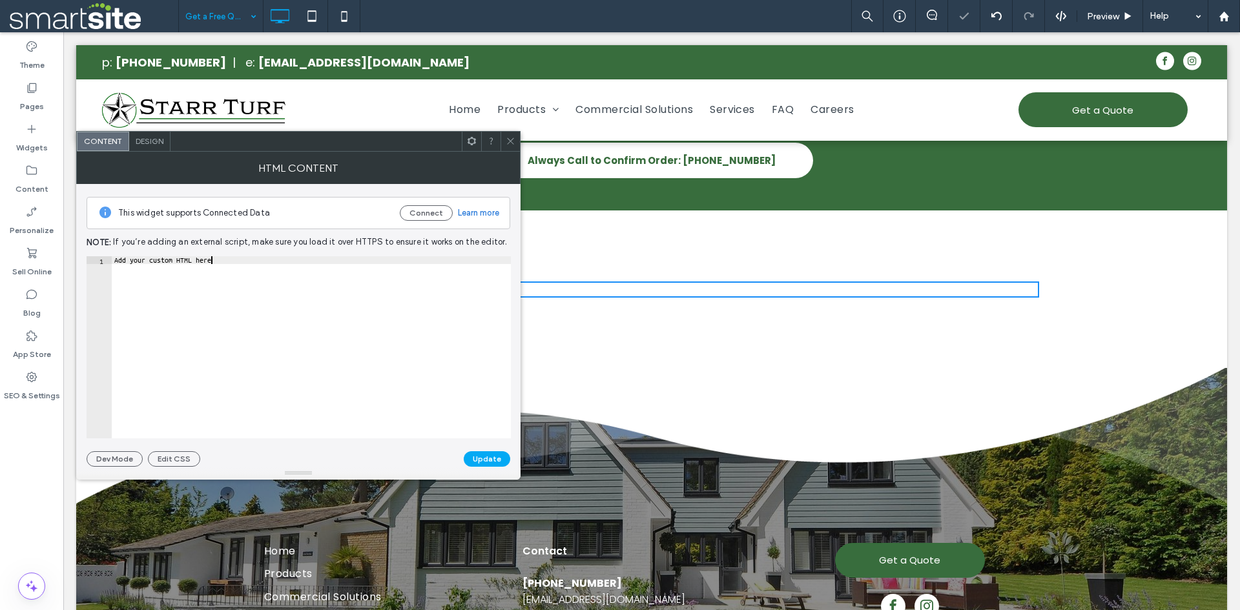
click at [320, 269] on div "Add your custom HTML here" at bounding box center [311, 355] width 399 height 198
paste textarea "Cursor at row 1"
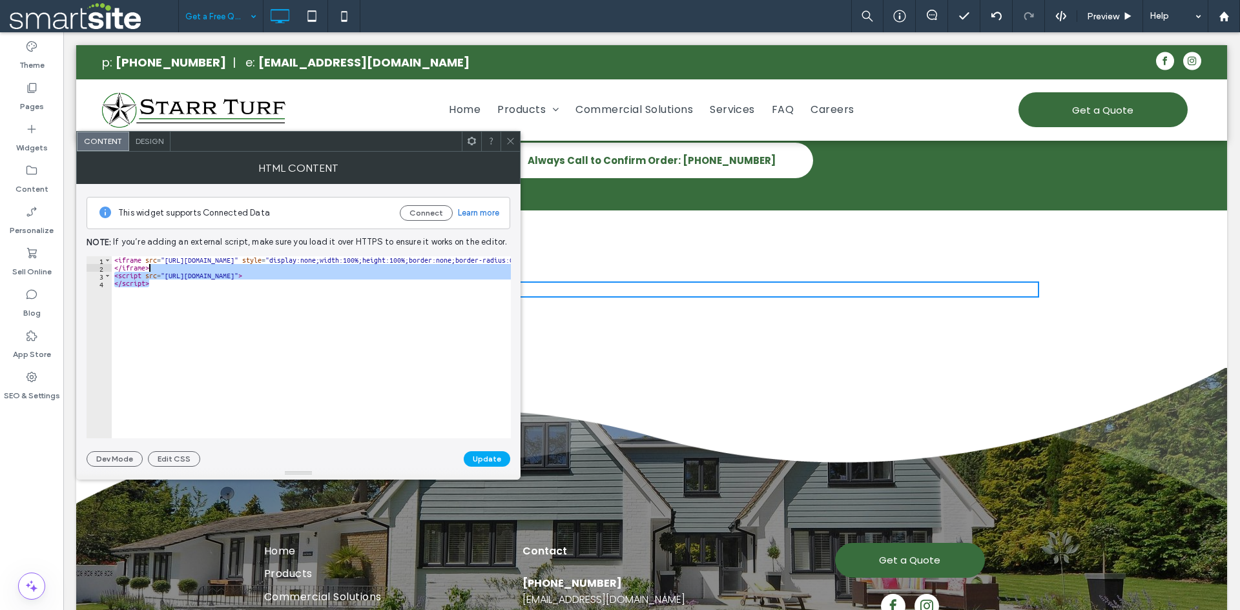
drag, startPoint x: 152, startPoint y: 283, endPoint x: 160, endPoint y: 265, distance: 19.7
click at [160, 265] on div "< iframe src = "[URL][DOMAIN_NAME]" style = "display:none;width:100%;height:100…" at bounding box center [1223, 355] width 2222 height 198
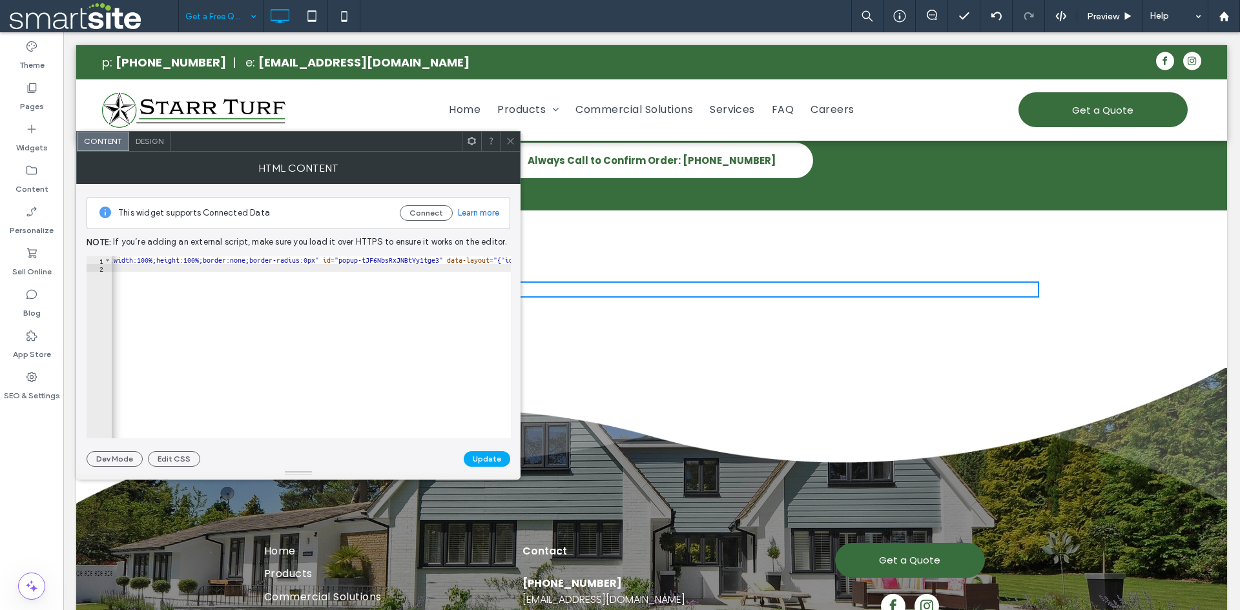
scroll to position [0, 206]
click at [216, 262] on div "< iframe src = "[URL][DOMAIN_NAME]" style = "display:none;width:100%;height:100…" at bounding box center [1017, 350] width 2222 height 188
type textarea "**********"
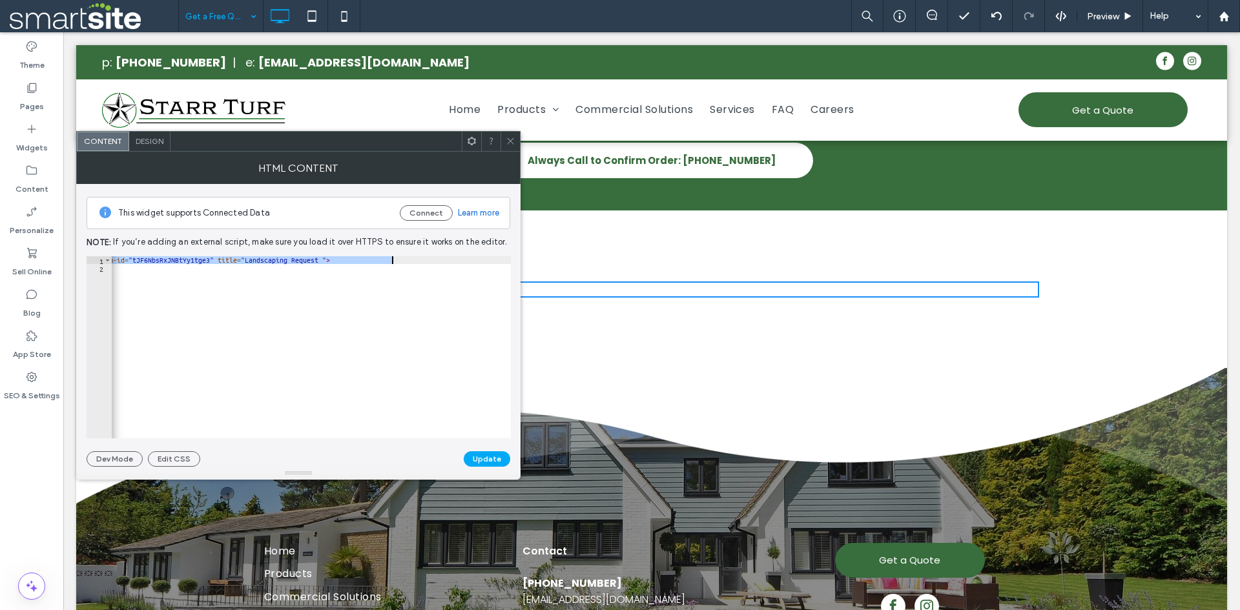
type textarea "**********"
click at [472, 457] on button "Update" at bounding box center [487, 460] width 47 height 16
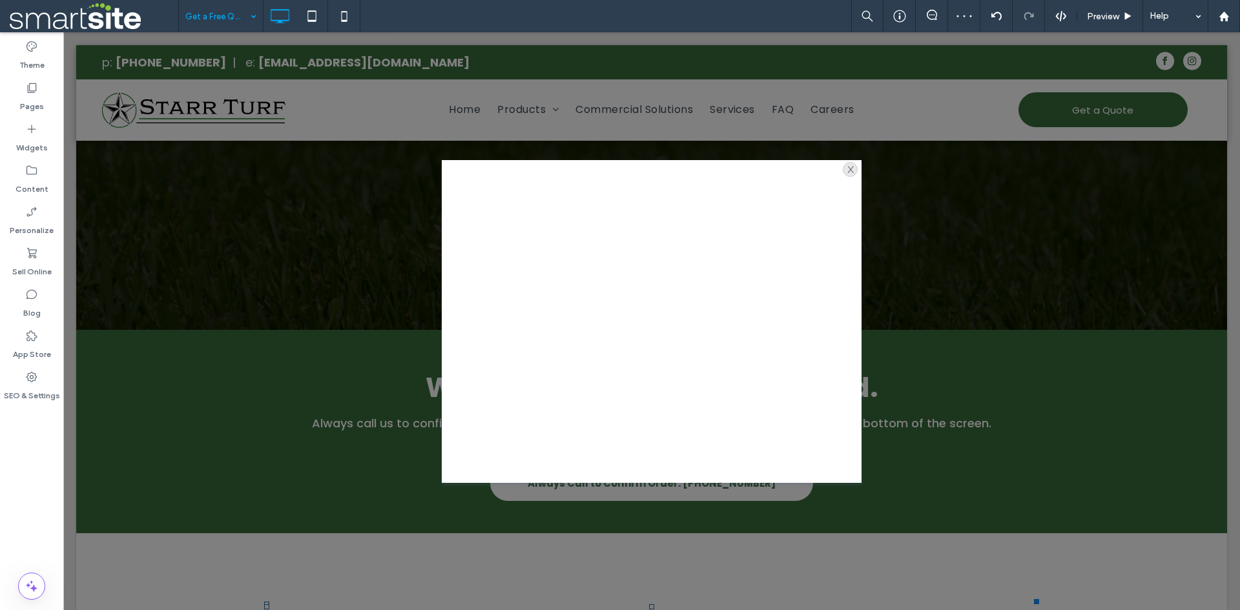
scroll to position [310, 0]
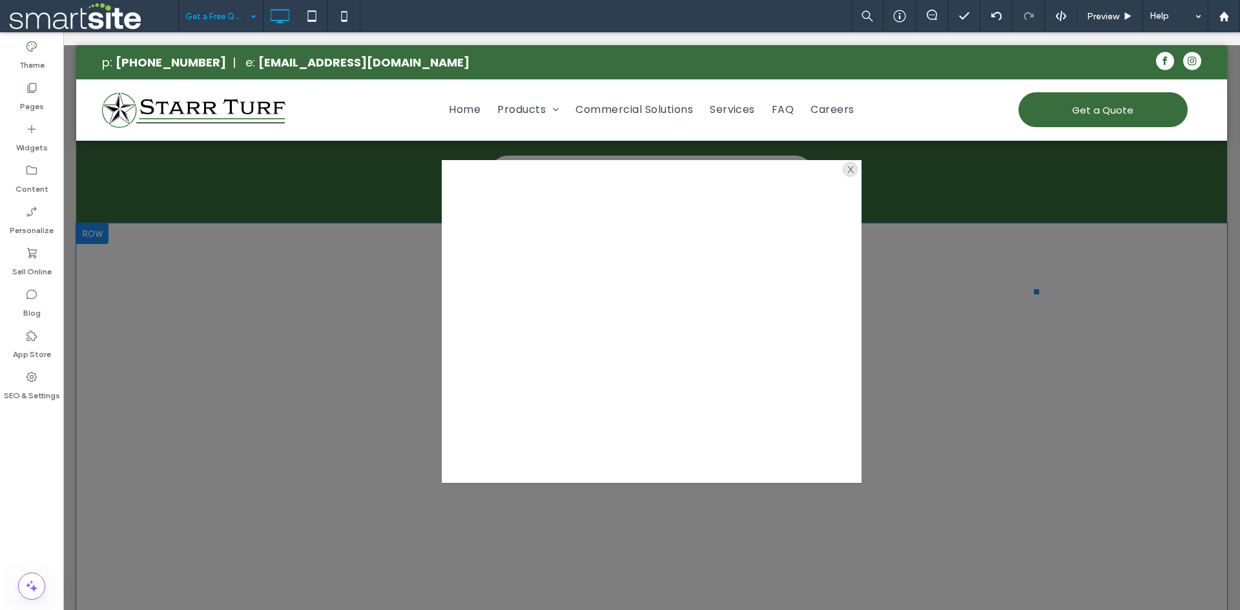
click at [845, 171] on div "x" at bounding box center [850, 169] width 15 height 15
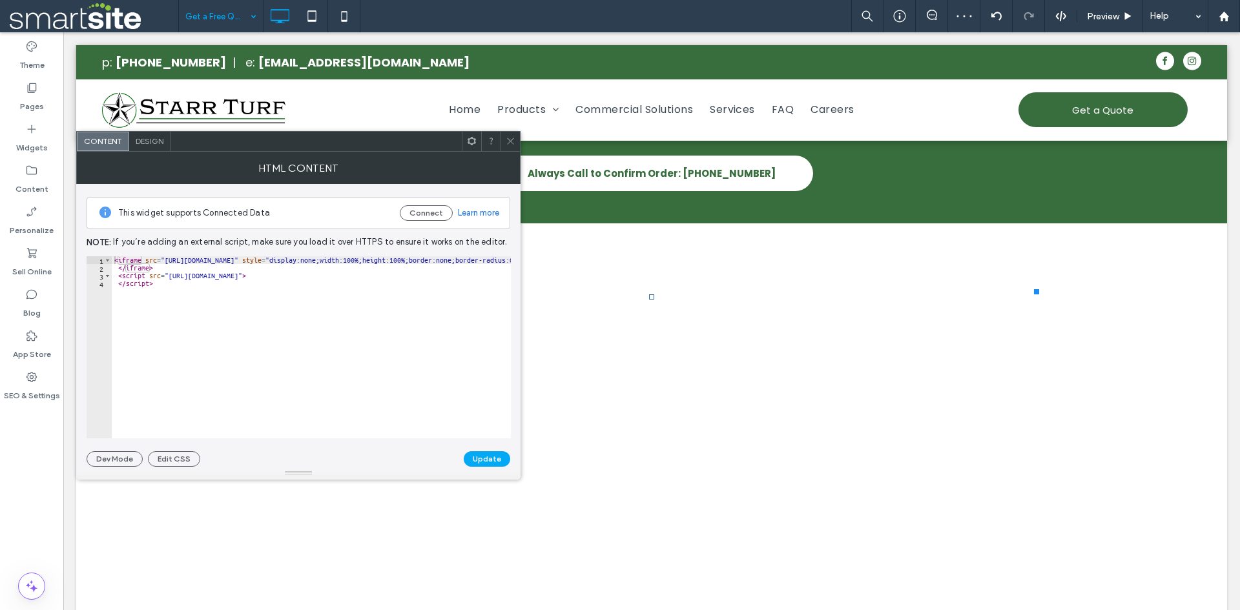
click at [474, 141] on icon at bounding box center [472, 141] width 10 height 10
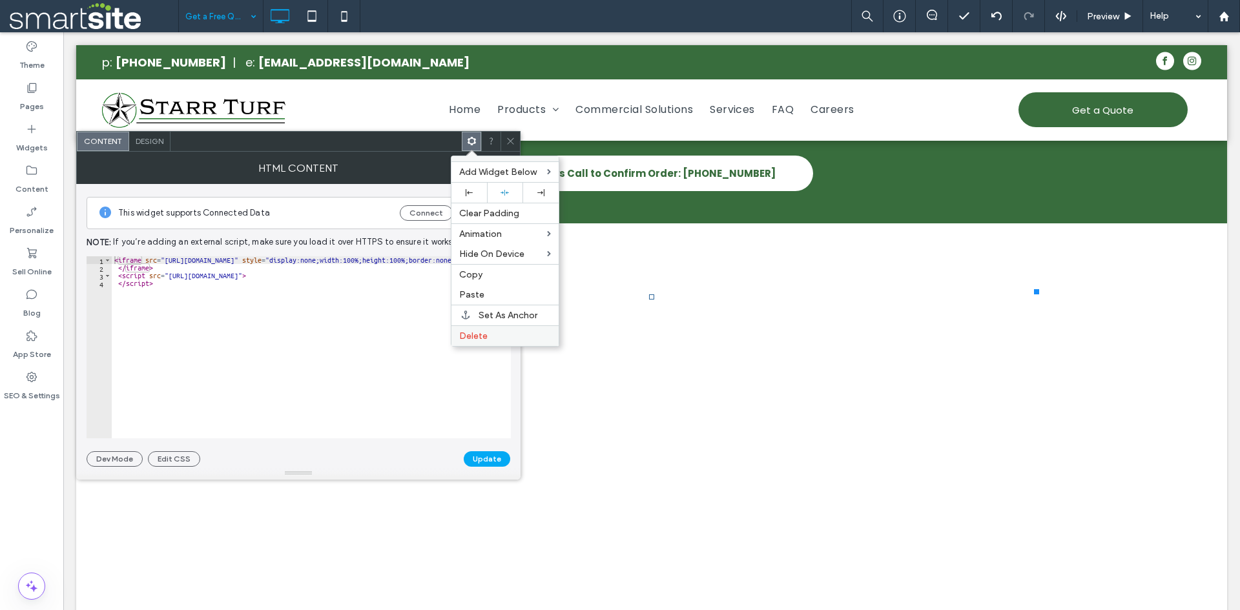
click at [507, 333] on label "Delete" at bounding box center [505, 336] width 92 height 11
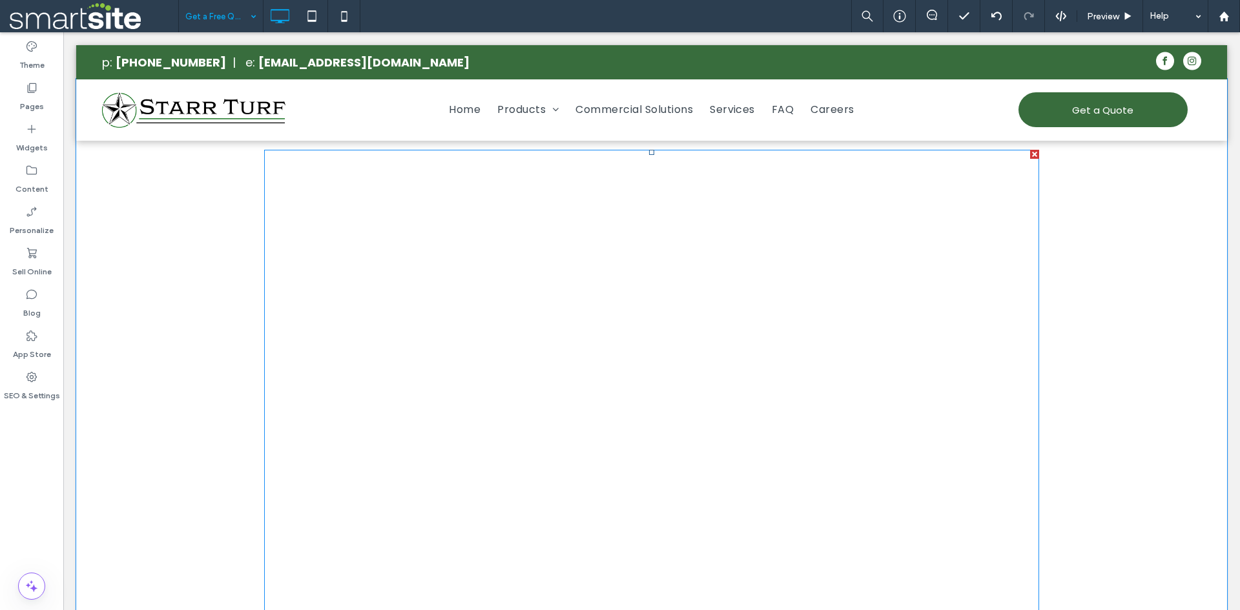
scroll to position [399, 0]
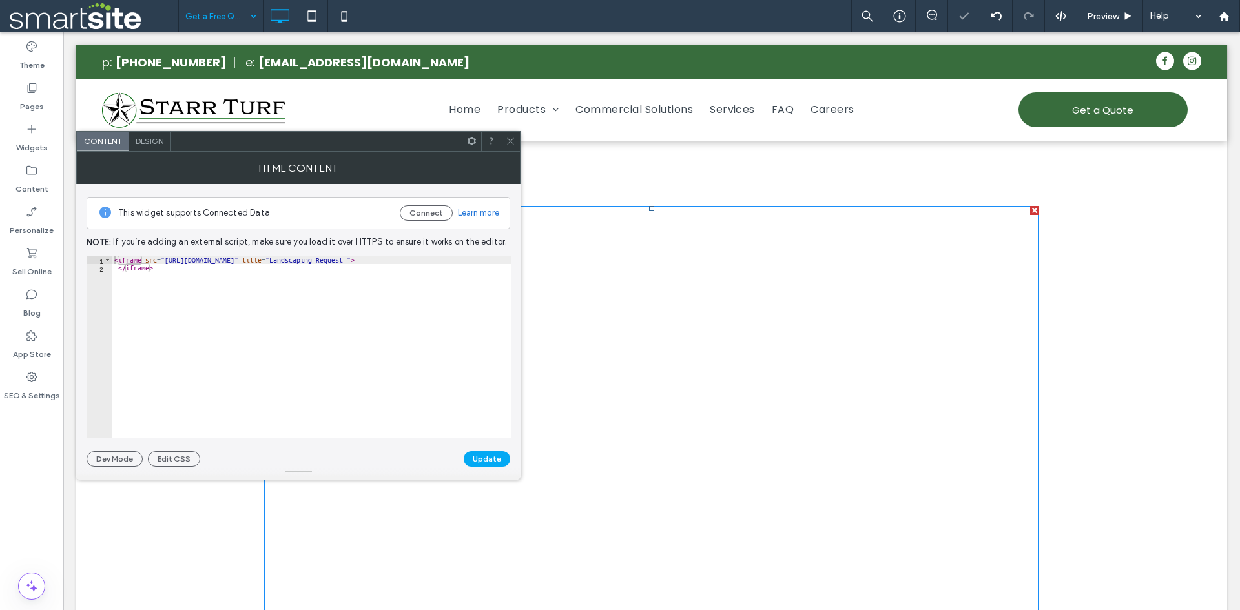
scroll to position [0, 25]
click at [501, 262] on div "< iframe src = "[URL][DOMAIN_NAME]" title = "Landscaping Request " > </ iframe >" at bounding box center [299, 350] width 424 height 188
click at [505, 258] on div "< iframe src = "[URL][DOMAIN_NAME]" title = "Landscaping Request" > </ iframe >" at bounding box center [301, 350] width 420 height 188
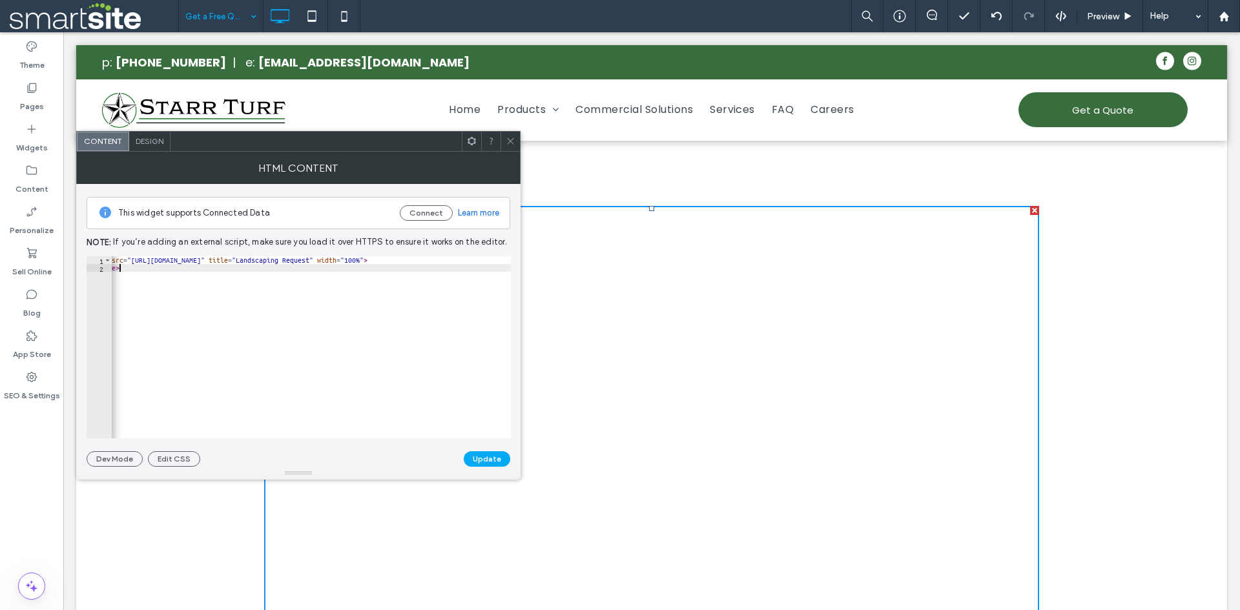
click at [480, 295] on div "< iframe src = "[URL][DOMAIN_NAME]" title = "Landscaping Request" width = "100%…" at bounding box center [313, 350] width 470 height 188
click at [492, 262] on div "< iframe src = "[URL][DOMAIN_NAME]" title = "Landscaping Request" width = "100%…" at bounding box center [276, 350] width 470 height 188
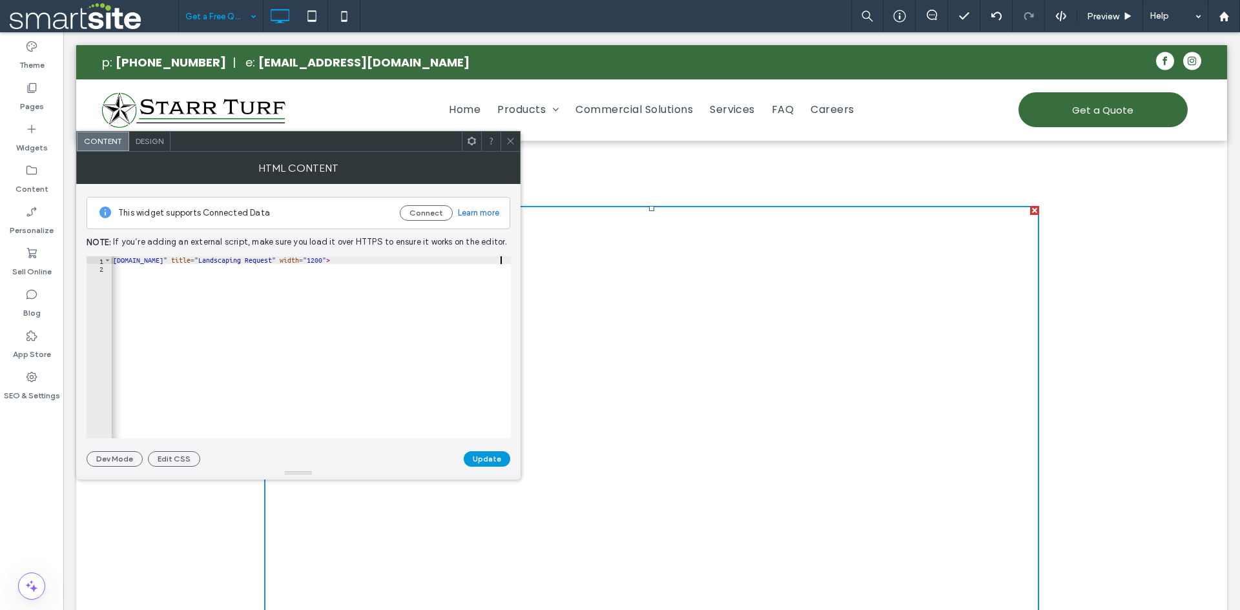
type textarea "**********"
click at [476, 460] on button "Update" at bounding box center [487, 460] width 47 height 16
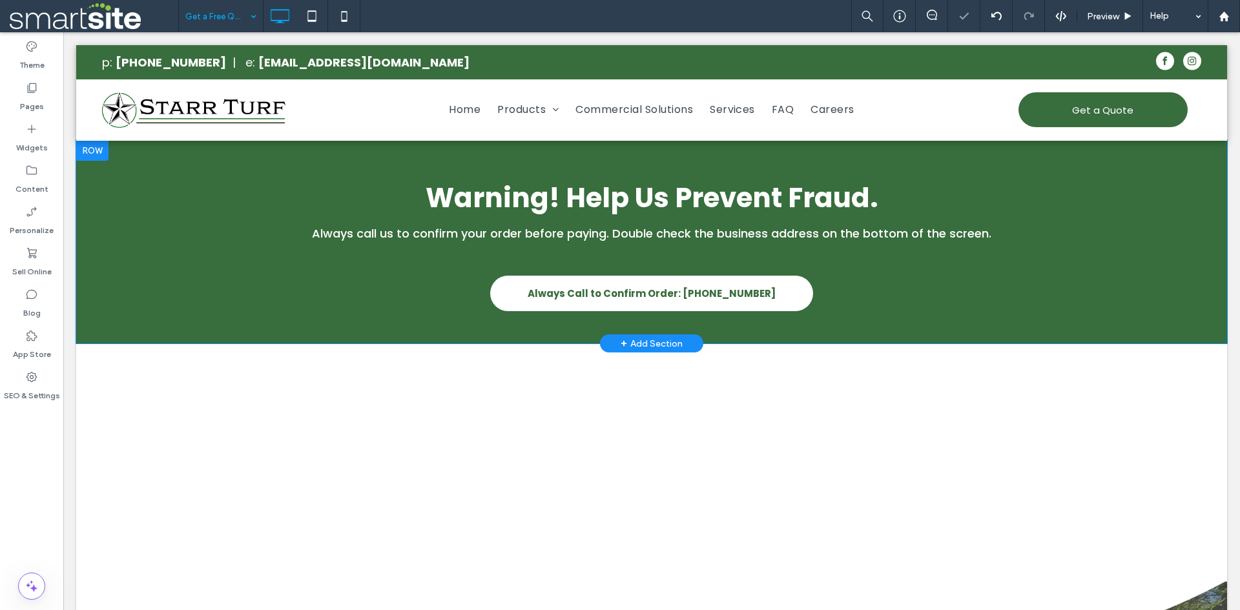
scroll to position [323, 0]
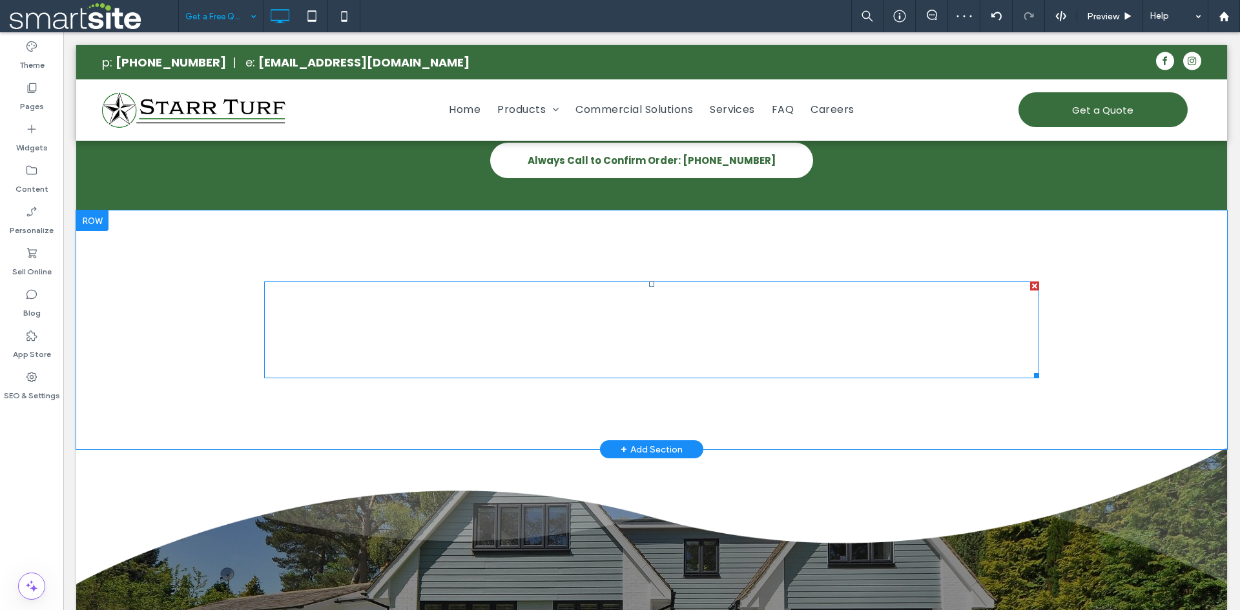
click at [625, 344] on span at bounding box center [651, 330] width 775 height 97
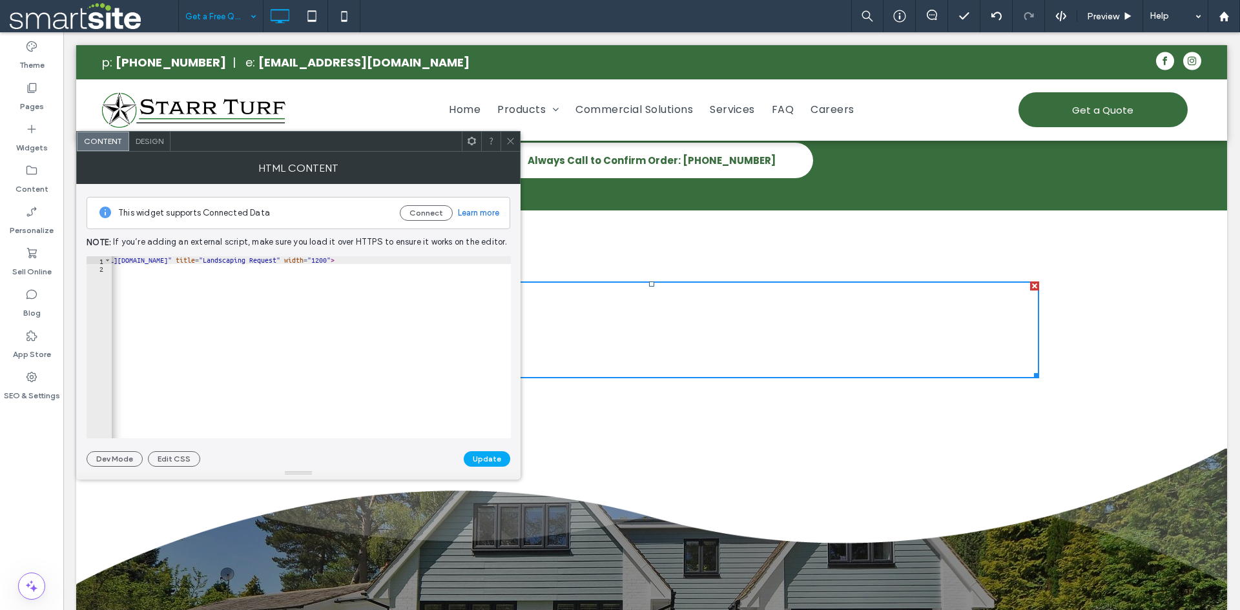
scroll to position [0, 71]
click at [505, 256] on div "< iframe src = "[URL][DOMAIN_NAME]" title = "Landscaping Request" width = "1200…" at bounding box center [276, 350] width 470 height 188
type textarea "**********"
click at [490, 461] on button "Update" at bounding box center [487, 460] width 47 height 16
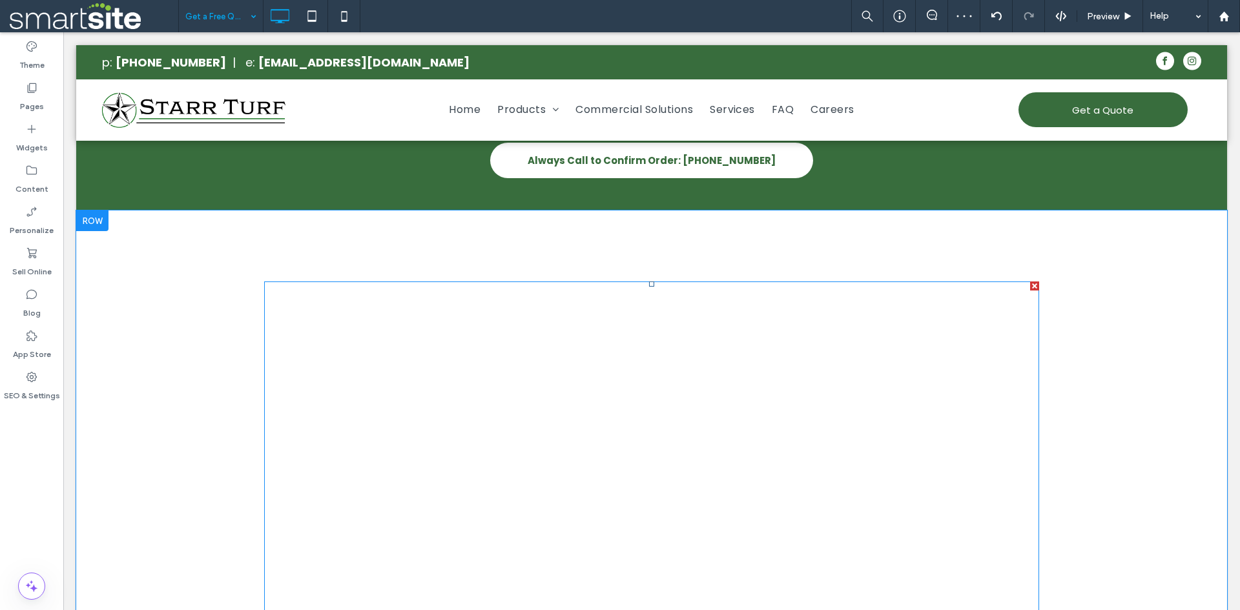
click at [851, 433] on span at bounding box center [651, 508] width 775 height 452
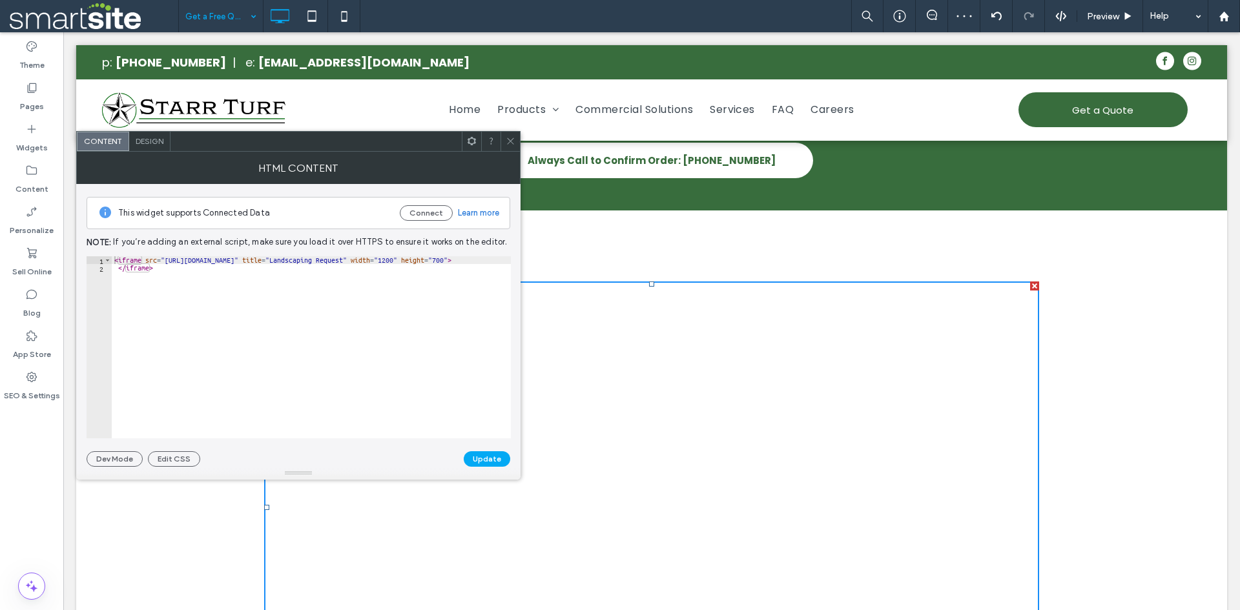
click at [288, 428] on div at bounding box center [372, 432] width 521 height 13
drag, startPoint x: 492, startPoint y: 260, endPoint x: 532, endPoint y: 249, distance: 42.2
click at [492, 260] on div "< iframe src = "[URL][DOMAIN_NAME]" title = "Landscaping Request" width = "1200…" at bounding box center [250, 350] width 521 height 188
type textarea "**********"
click at [498, 459] on button "Update" at bounding box center [487, 460] width 47 height 16
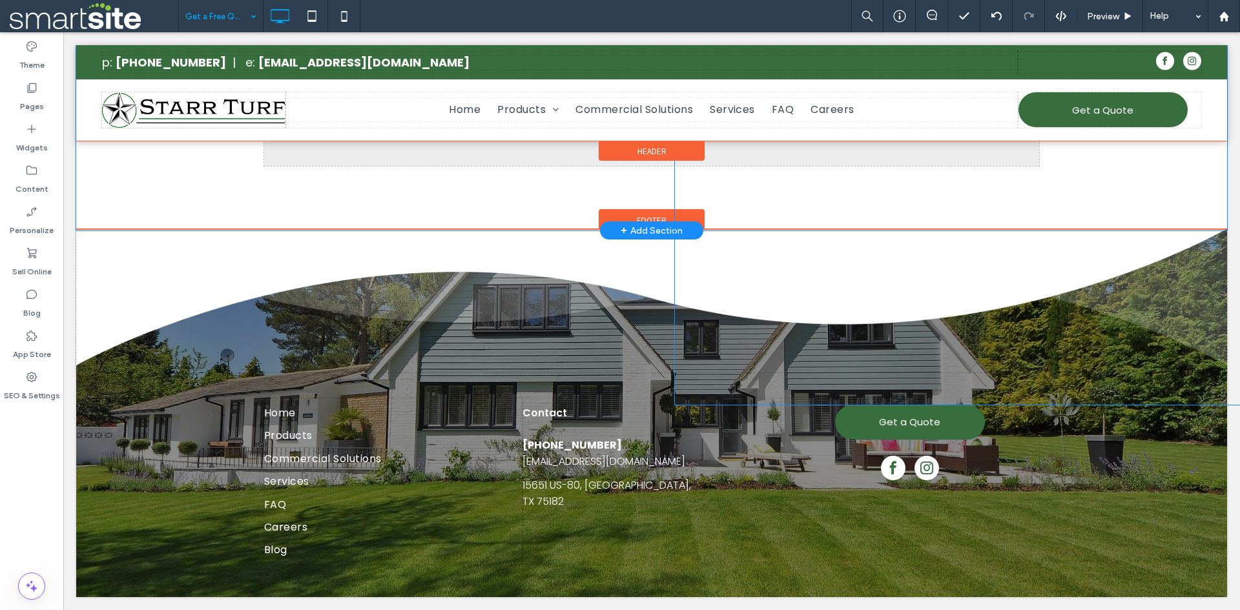
drag, startPoint x: 1031, startPoint y: 242, endPoint x: 1056, endPoint y: 155, distance: 90.0
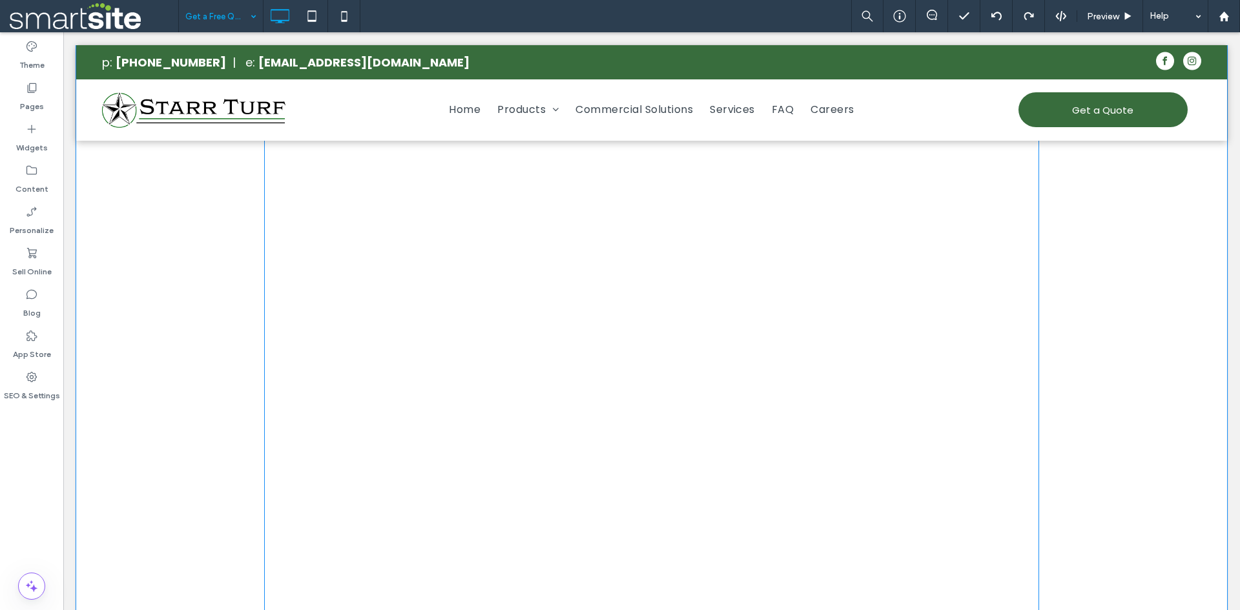
click at [922, 433] on span at bounding box center [651, 447] width 775 height 775
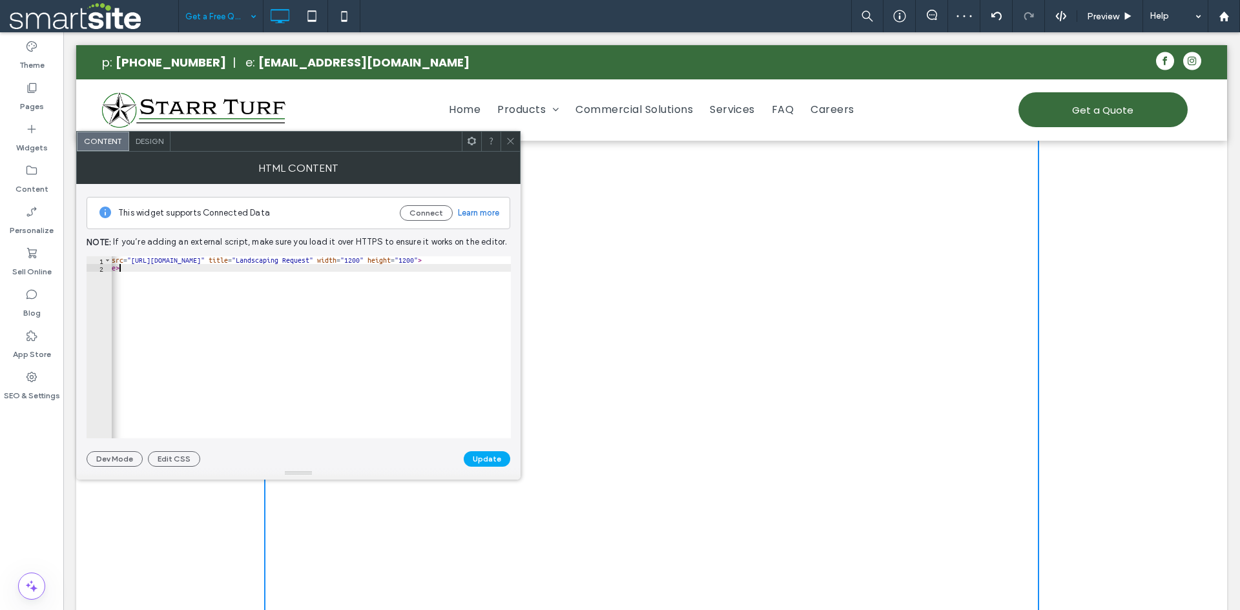
click at [491, 264] on div "< iframe src = "[URL][DOMAIN_NAME]" title = "Landscaping Request" width = "1200…" at bounding box center [340, 350] width 525 height 188
click at [494, 260] on div "< iframe src = "[URL][DOMAIN_NAME]" title = "Landscaping Request" width = "1200…" at bounding box center [248, 350] width 525 height 188
type textarea "**********"
click at [482, 460] on button "Update" at bounding box center [487, 460] width 47 height 16
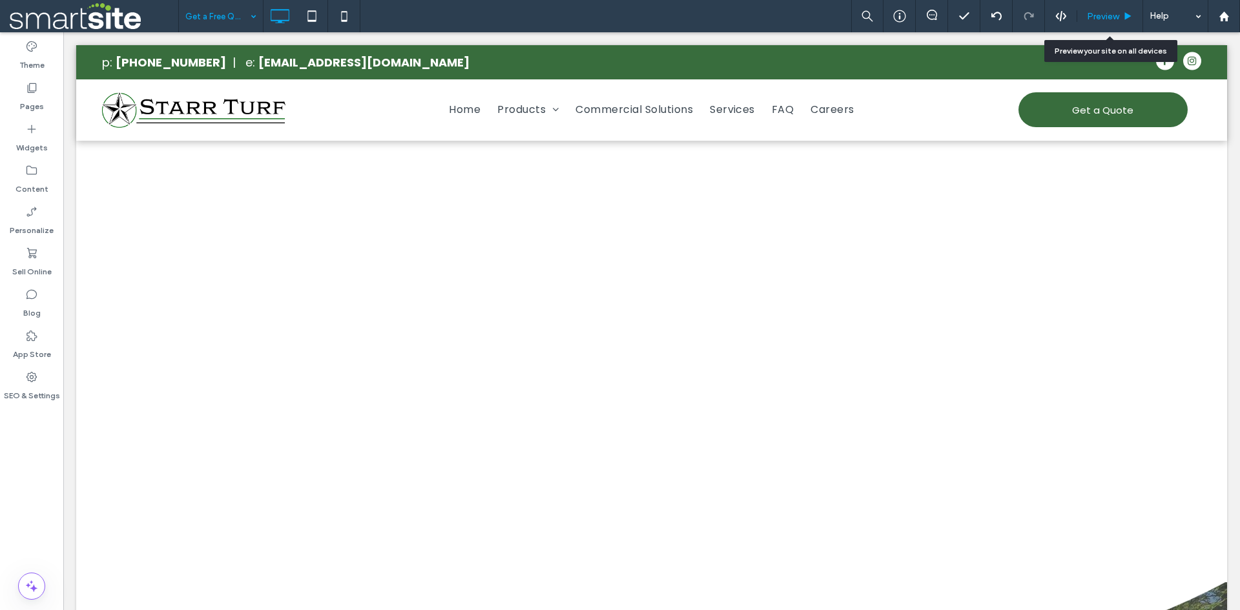
click at [1107, 19] on span "Preview" at bounding box center [1103, 16] width 32 height 11
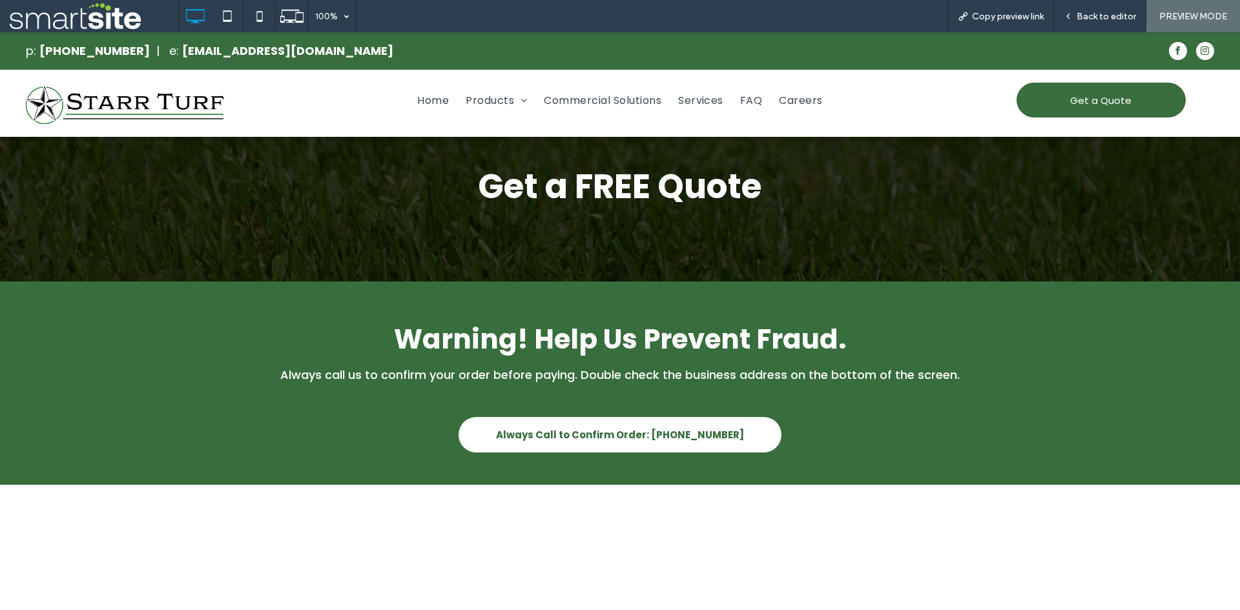
scroll to position [6, 0]
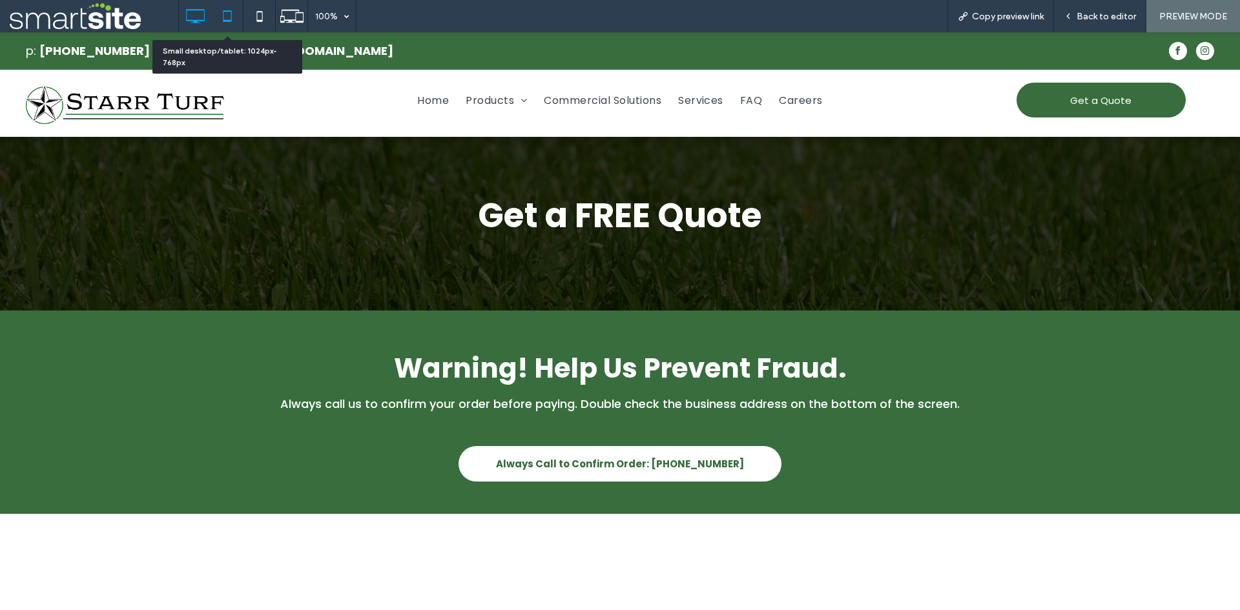
click at [228, 20] on use at bounding box center [227, 15] width 8 height 11
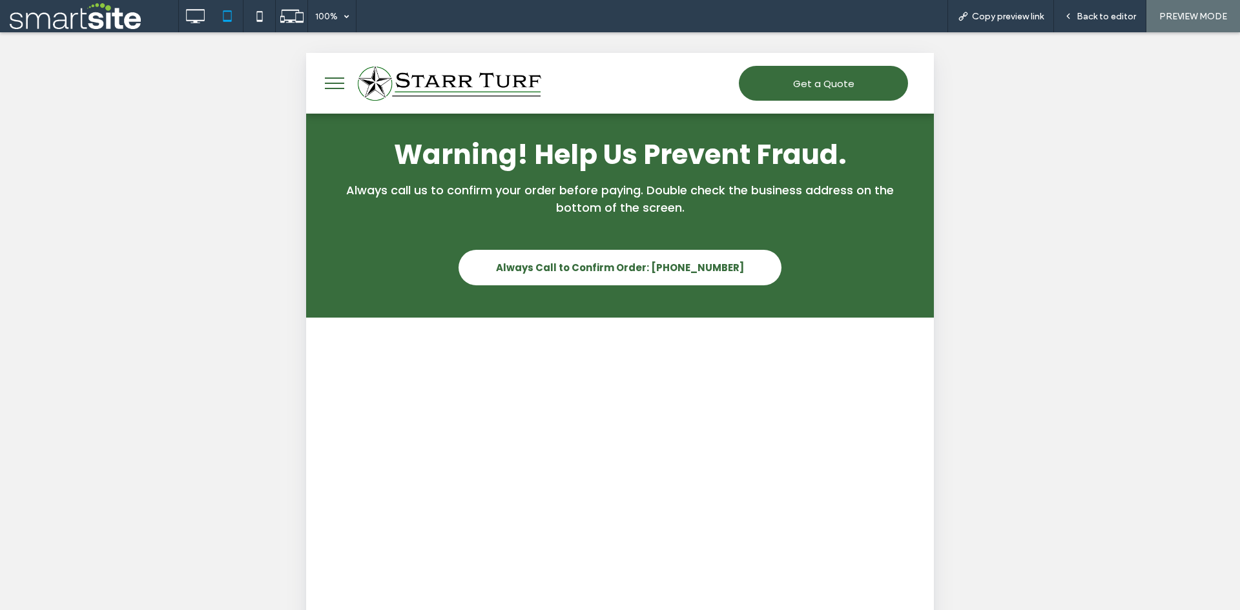
scroll to position [195, 0]
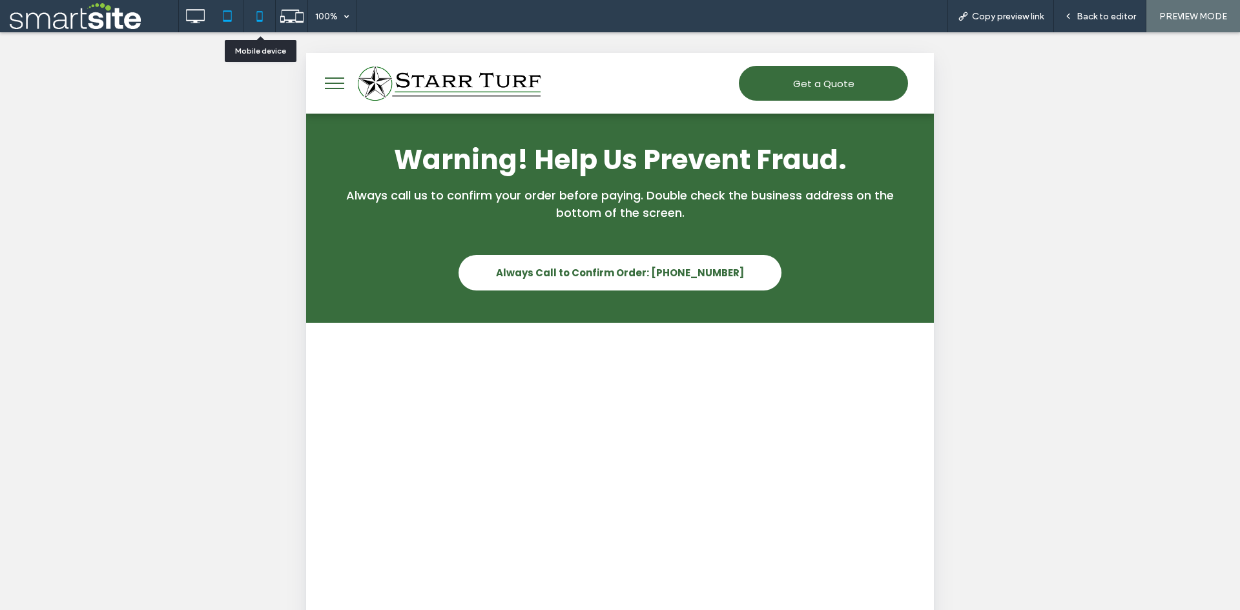
click at [263, 24] on icon at bounding box center [260, 16] width 26 height 26
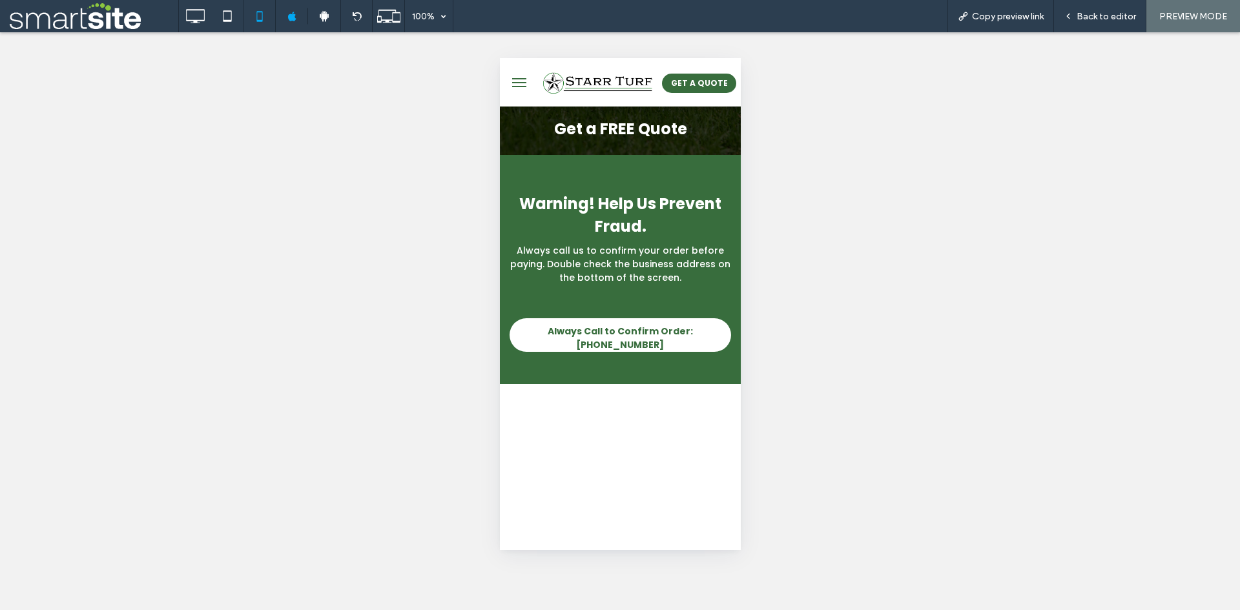
scroll to position [0, 0]
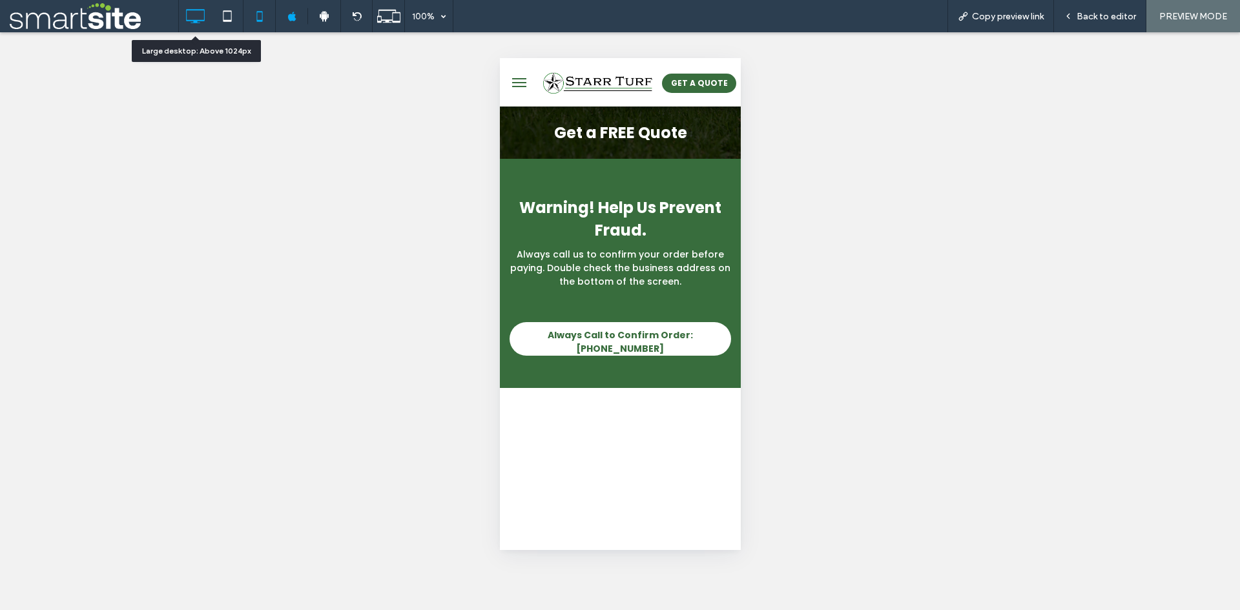
click at [203, 22] on icon at bounding box center [195, 16] width 26 height 26
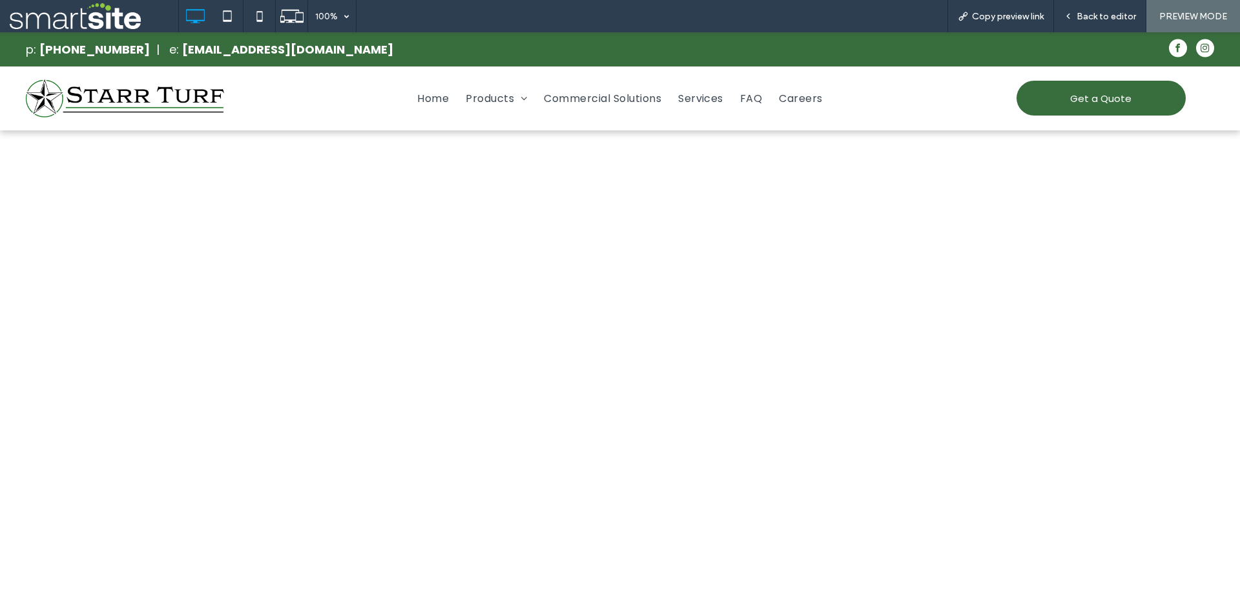
scroll to position [534, 0]
click at [1073, 19] on icon at bounding box center [1068, 16] width 9 height 9
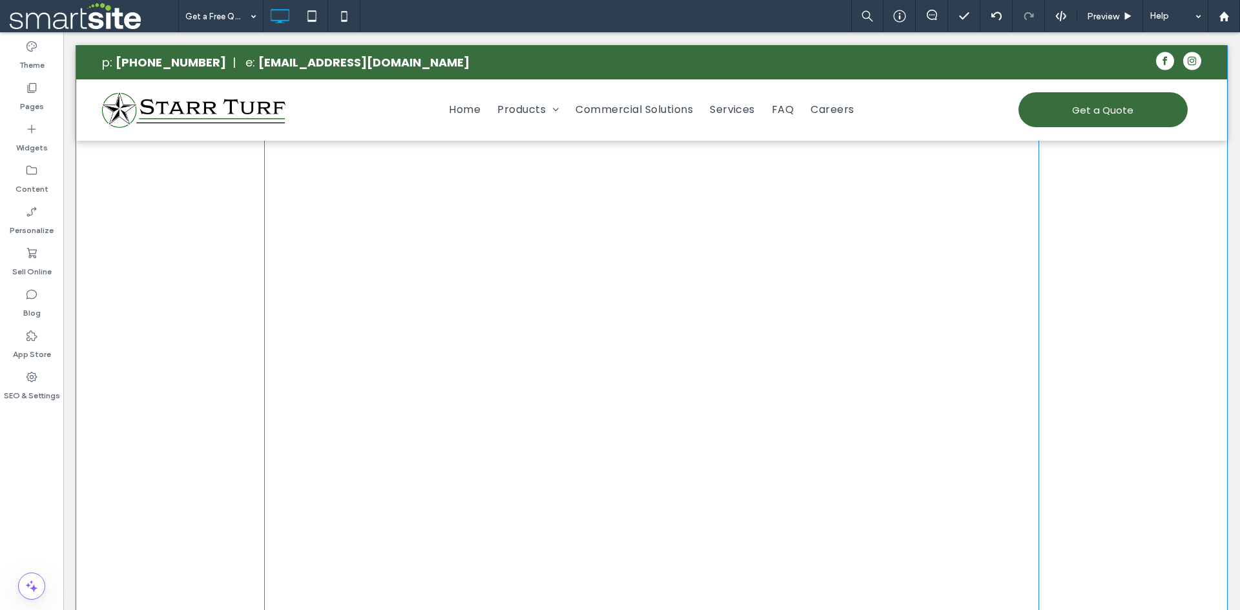
click at [916, 265] on span at bounding box center [651, 616] width 775 height 1098
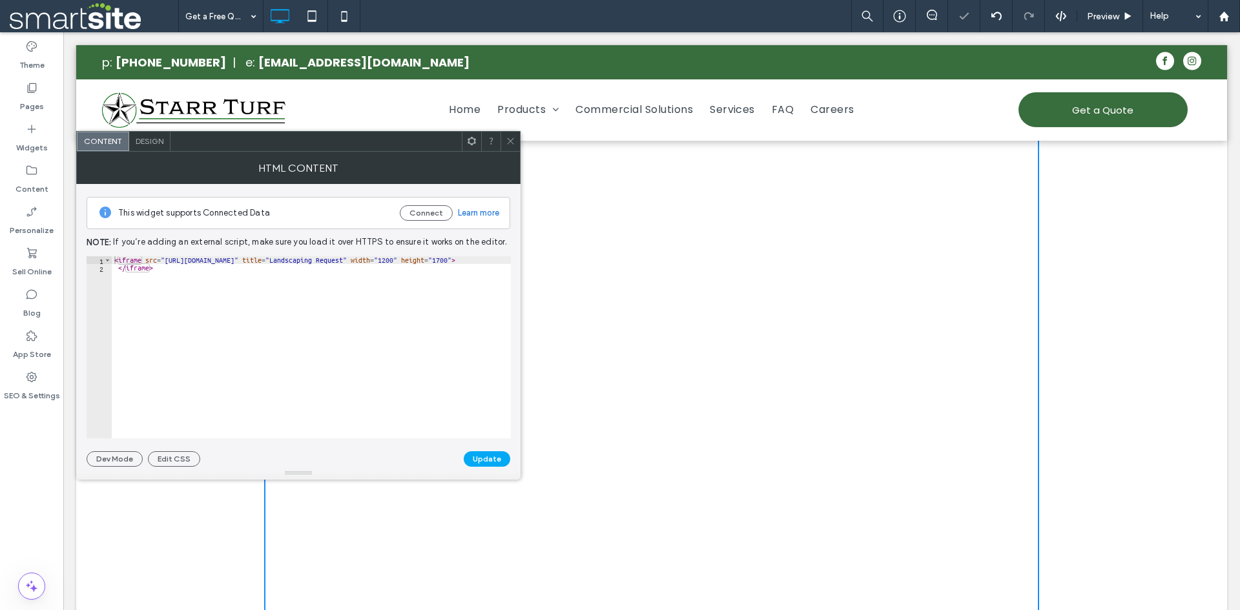
scroll to position [0, 125]
drag, startPoint x: 368, startPoint y: 434, endPoint x: 558, endPoint y: 426, distance: 190.1
click at [437, 263] on div "< iframe src = "[URL][DOMAIN_NAME]" title = "Landscaping Request" width = "1200…" at bounding box center [248, 350] width 525 height 188
type textarea "**********"
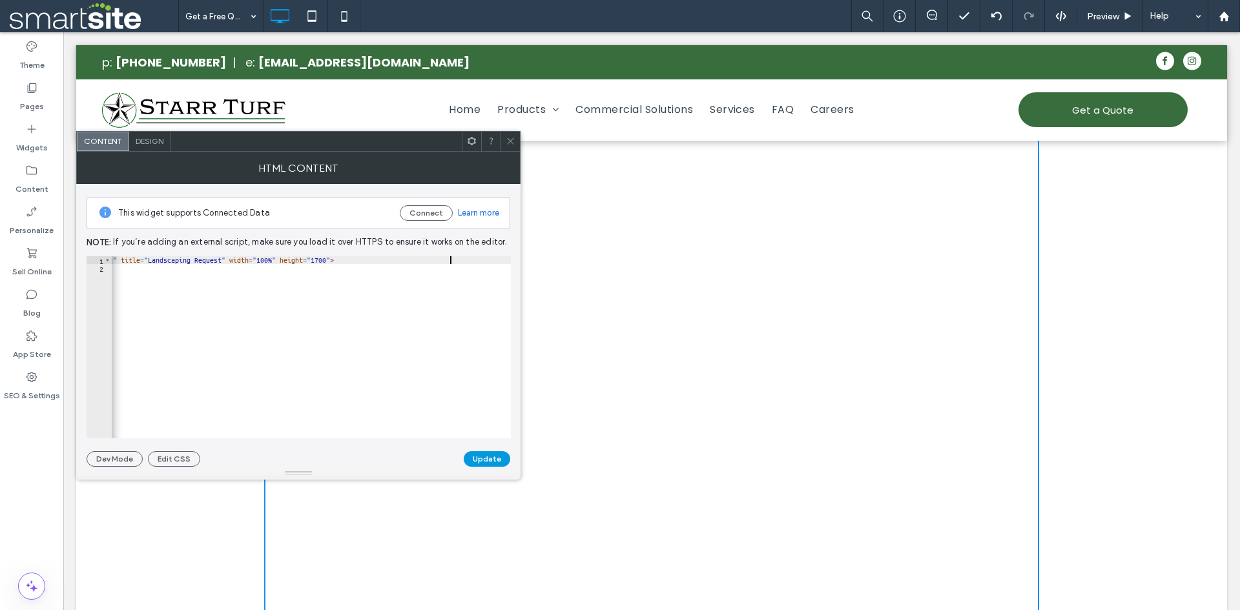
click at [485, 457] on button "Update" at bounding box center [487, 460] width 47 height 16
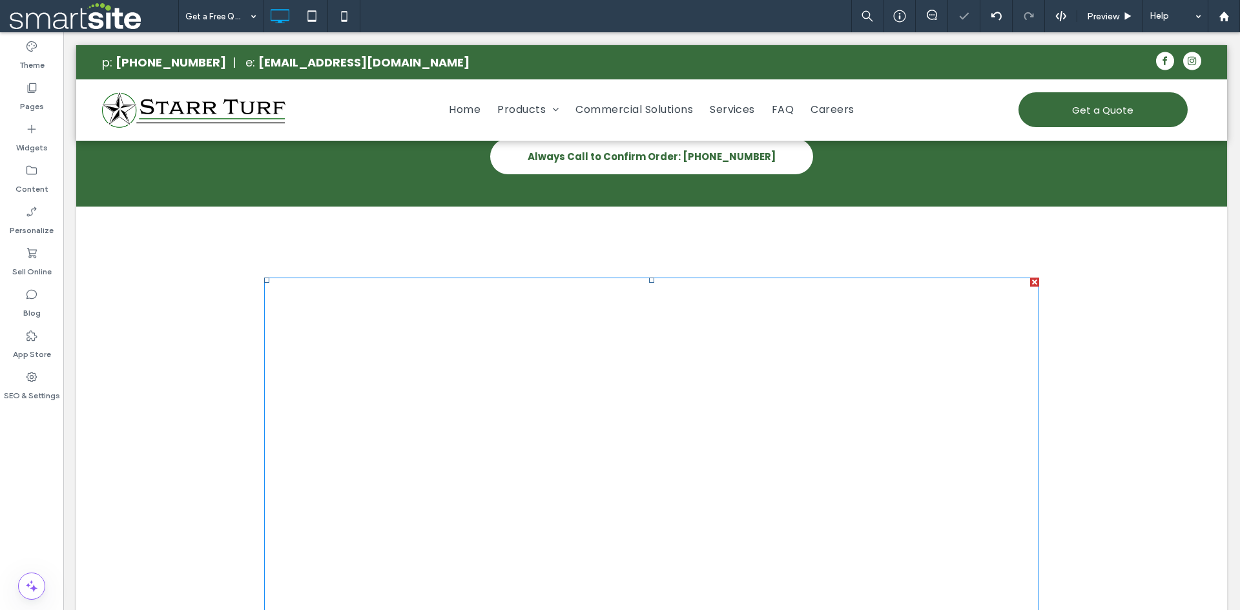
scroll to position [320, 0]
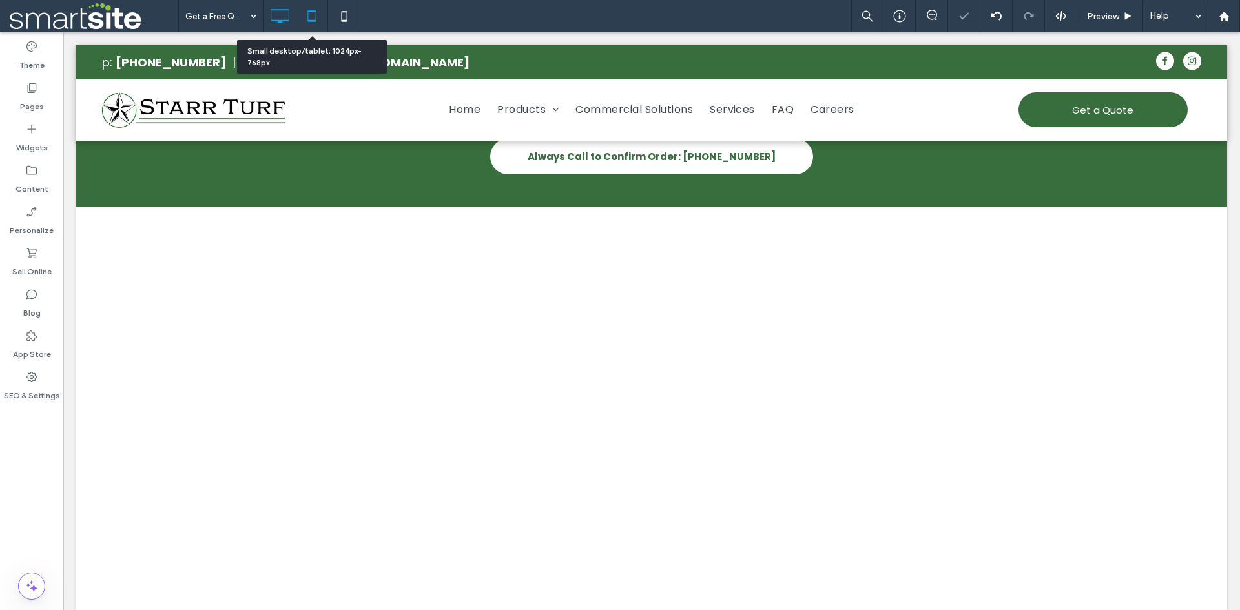
click at [312, 15] on icon at bounding box center [312, 16] width 26 height 26
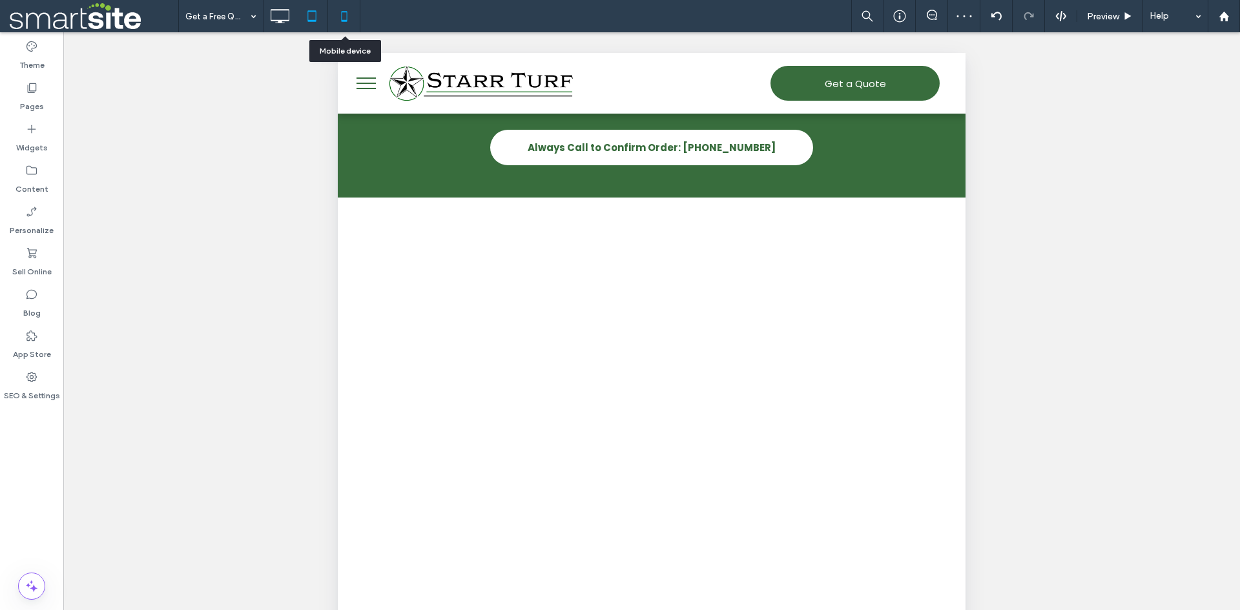
click at [348, 17] on icon at bounding box center [344, 16] width 26 height 26
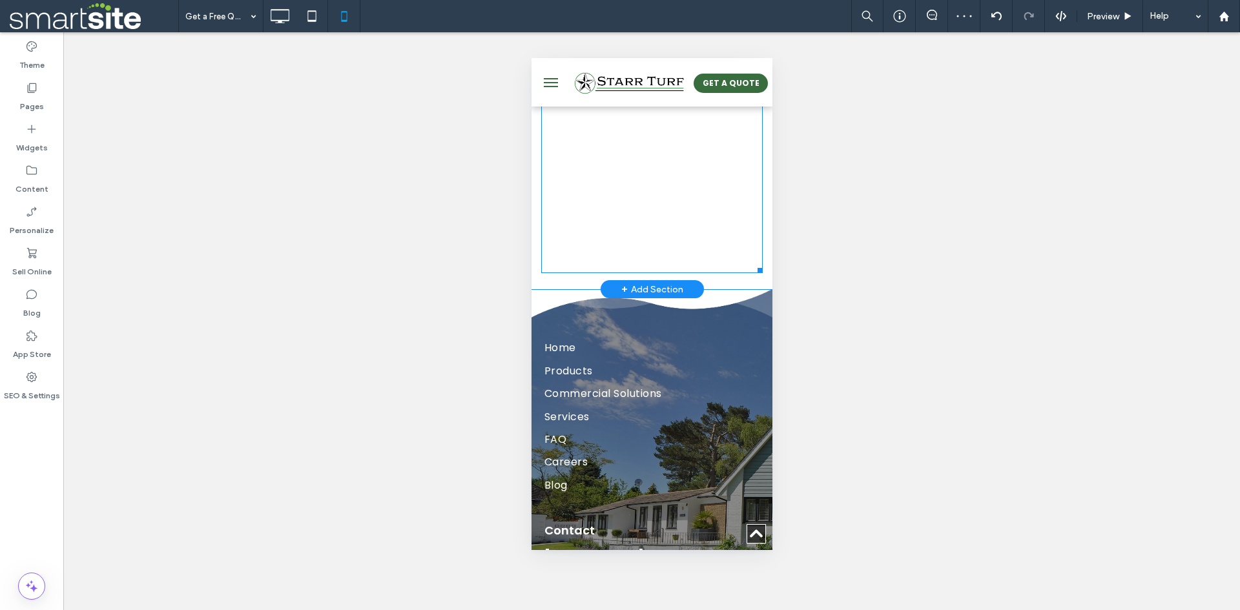
scroll to position [1094, 0]
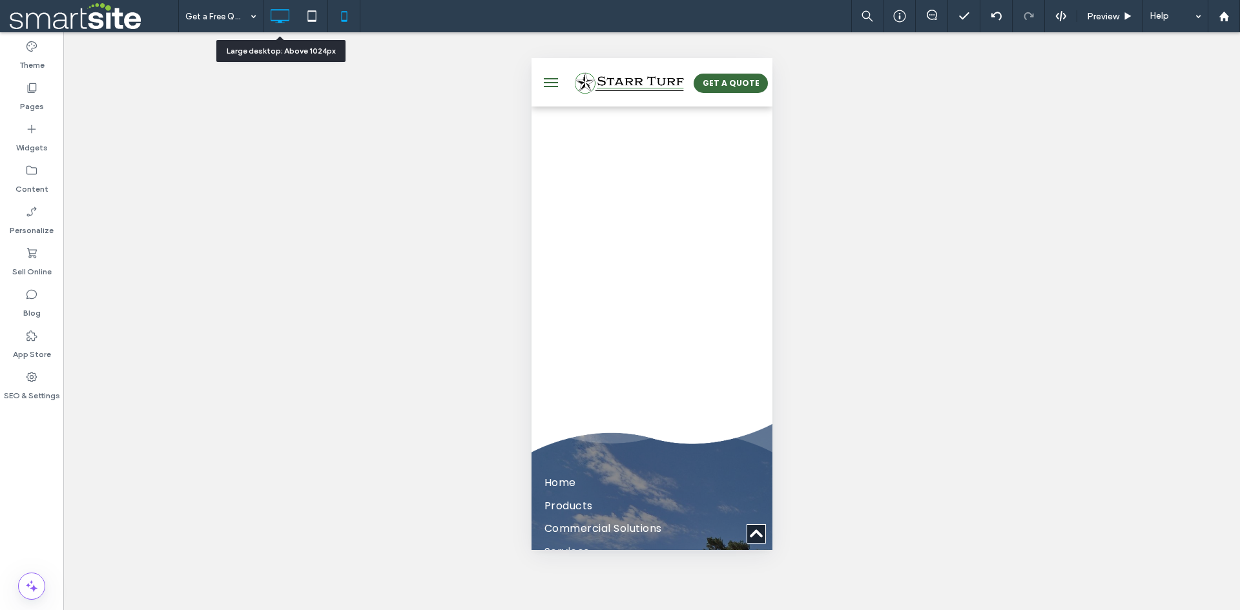
click at [280, 20] on use at bounding box center [280, 16] width 19 height 14
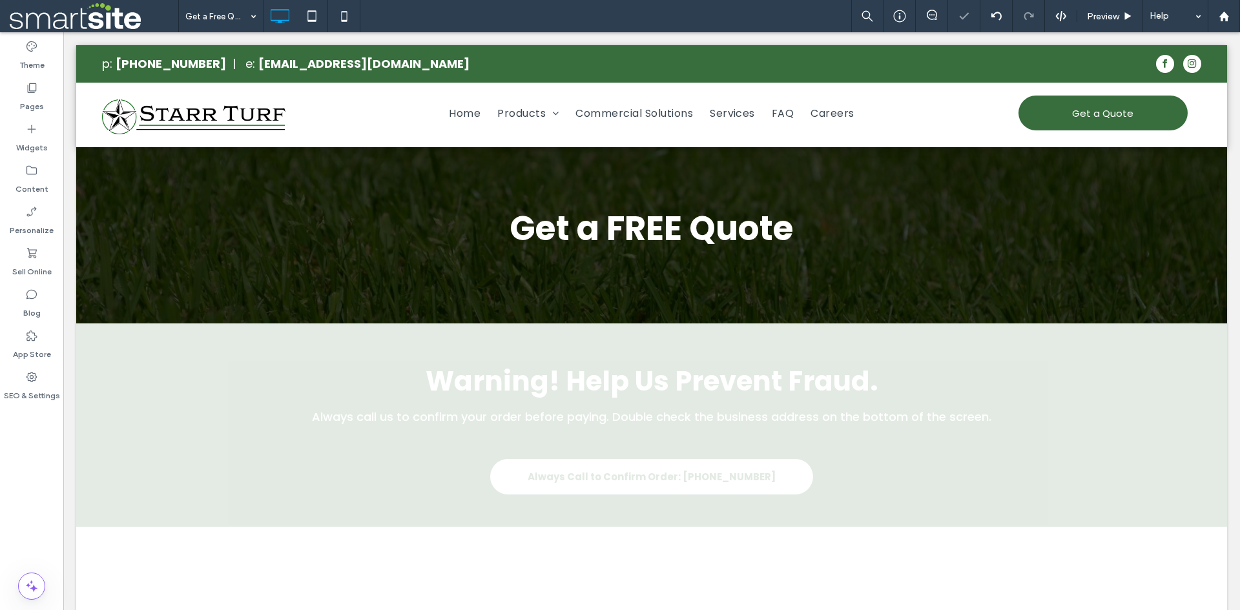
scroll to position [0, 0]
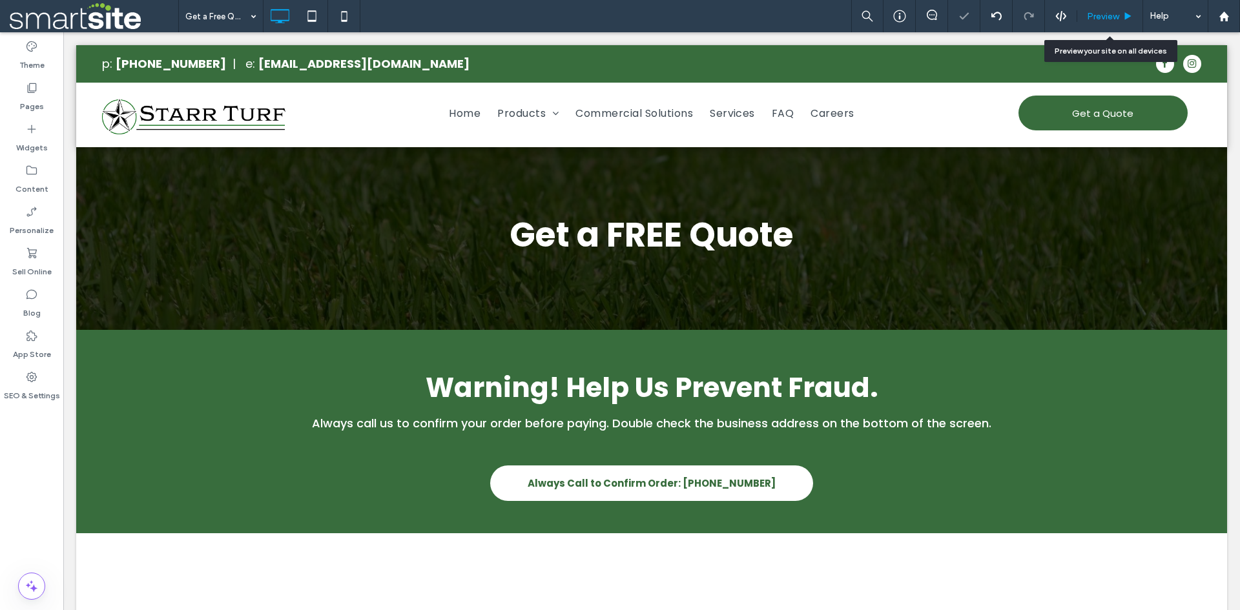
click at [1096, 19] on span "Preview" at bounding box center [1103, 16] width 32 height 11
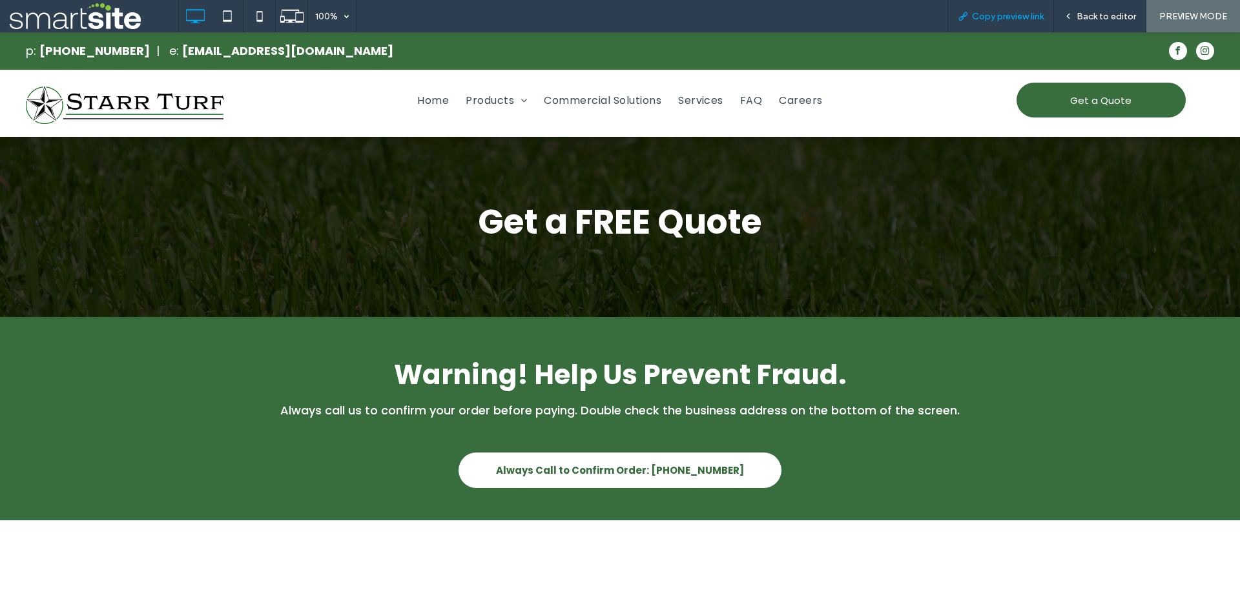
click at [1015, 10] on div "Copy preview link" at bounding box center [1001, 16] width 107 height 32
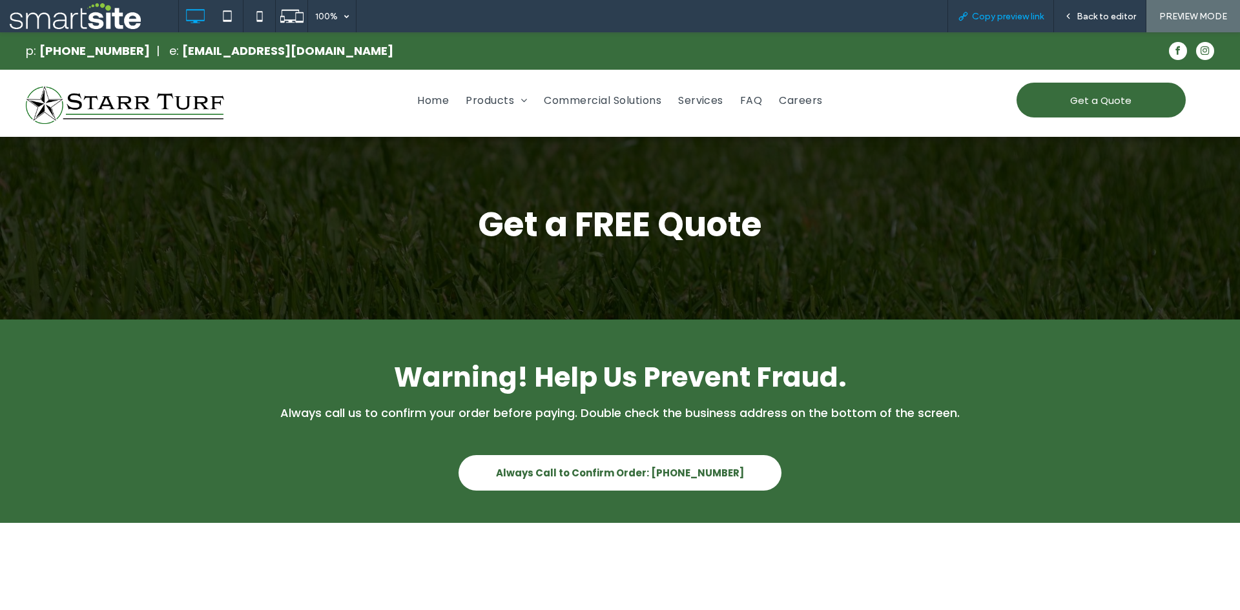
click at [970, 14] on div "Copy preview link" at bounding box center [1000, 16] width 105 height 11
